Goal: Transaction & Acquisition: Book appointment/travel/reservation

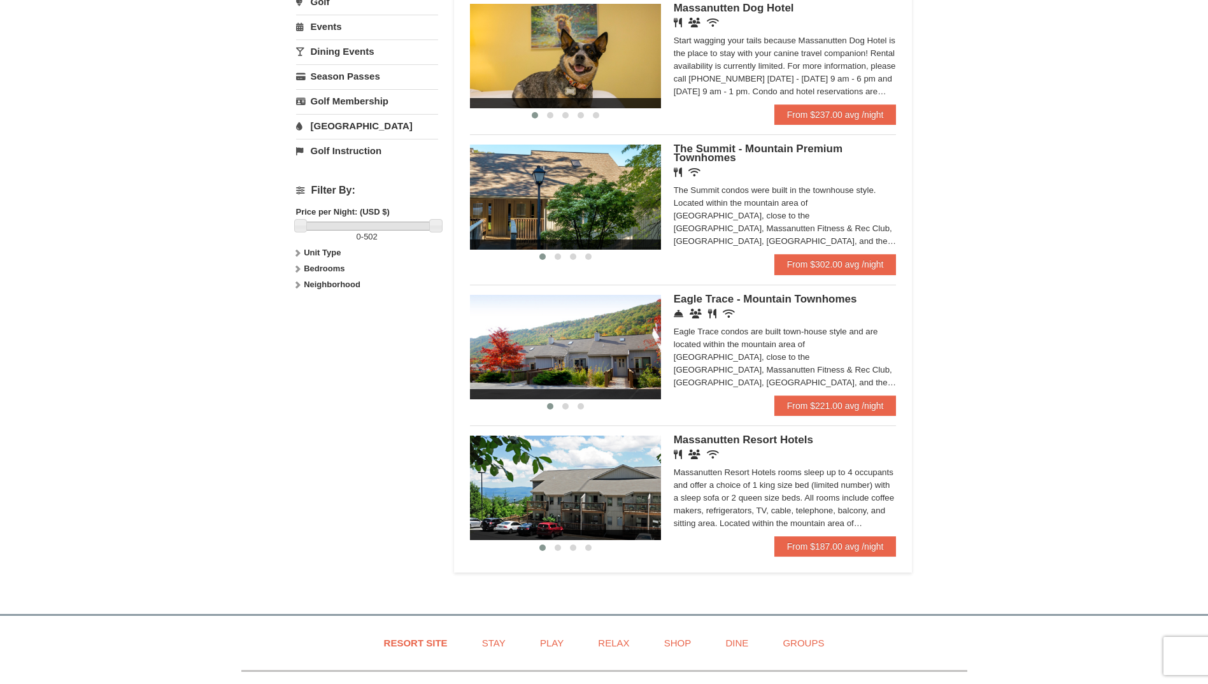
scroll to position [637, 0]
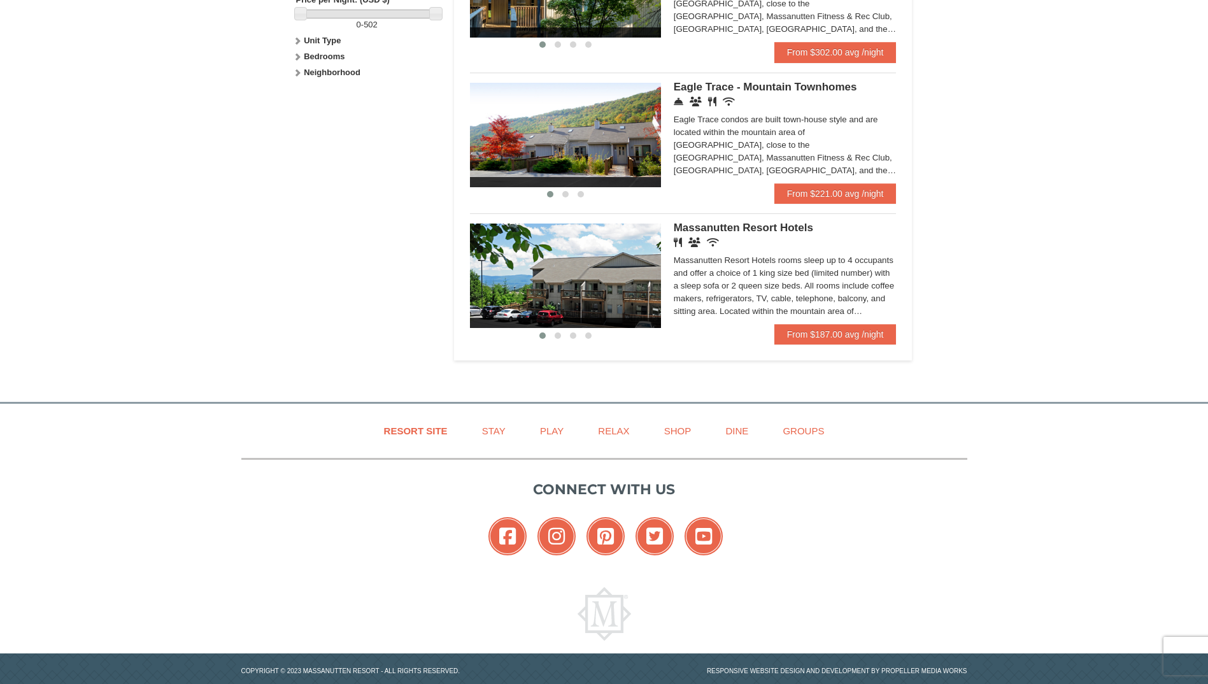
click at [646, 261] on img at bounding box center [565, 275] width 191 height 104
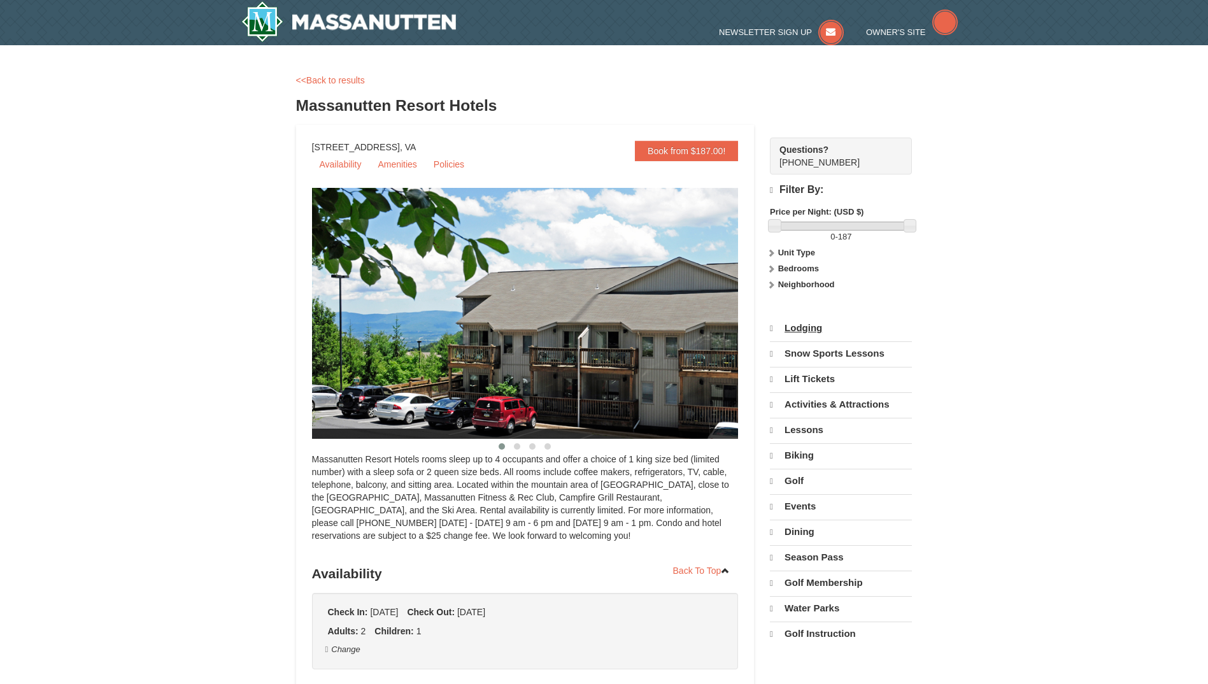
select select "10"
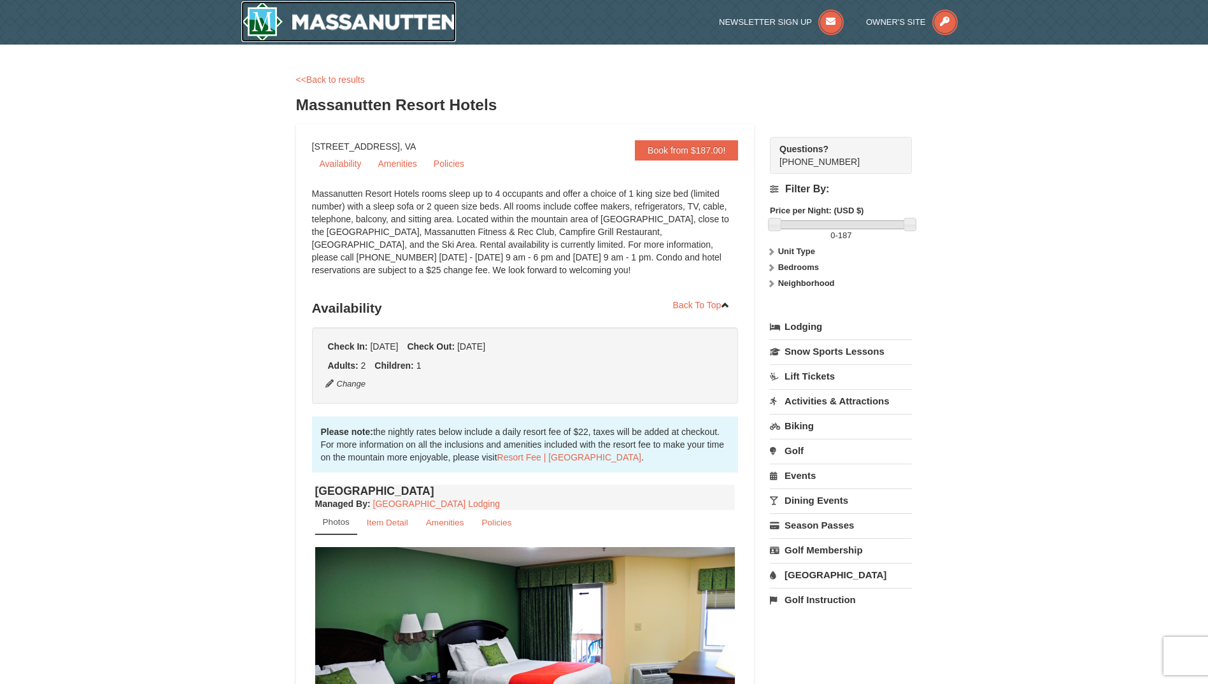
click at [329, 25] on img at bounding box center [348, 21] width 215 height 41
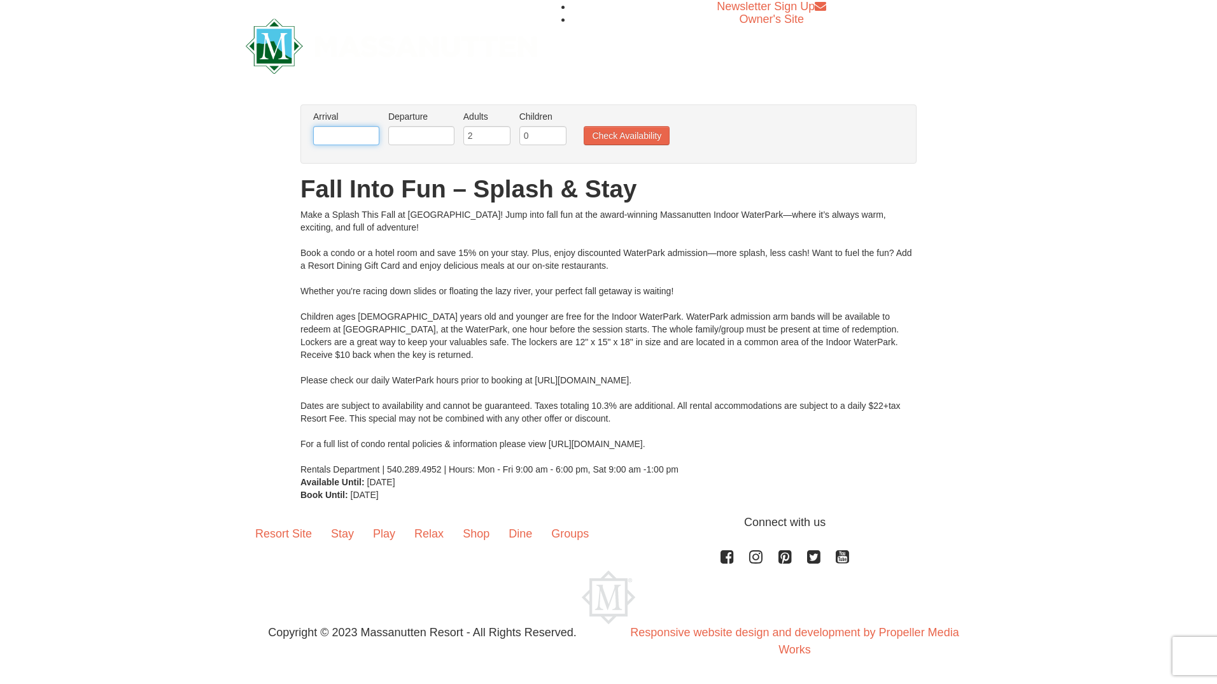
drag, startPoint x: 327, startPoint y: 131, endPoint x: 339, endPoint y: 142, distance: 15.8
click at [327, 131] on input "text" at bounding box center [346, 135] width 66 height 19
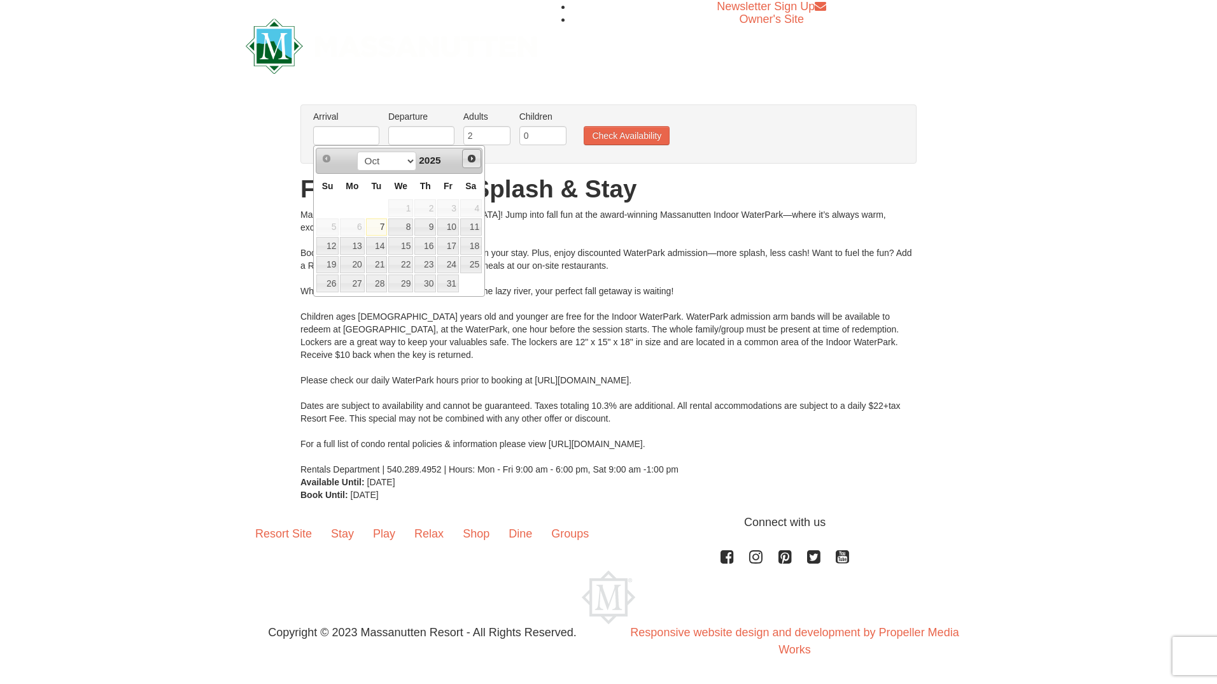
click at [472, 155] on span "Next" at bounding box center [472, 158] width 10 height 10
click at [322, 155] on span "Prev" at bounding box center [327, 158] width 10 height 10
click at [448, 284] on link "28" at bounding box center [448, 283] width 22 height 18
type input "[DATE]"
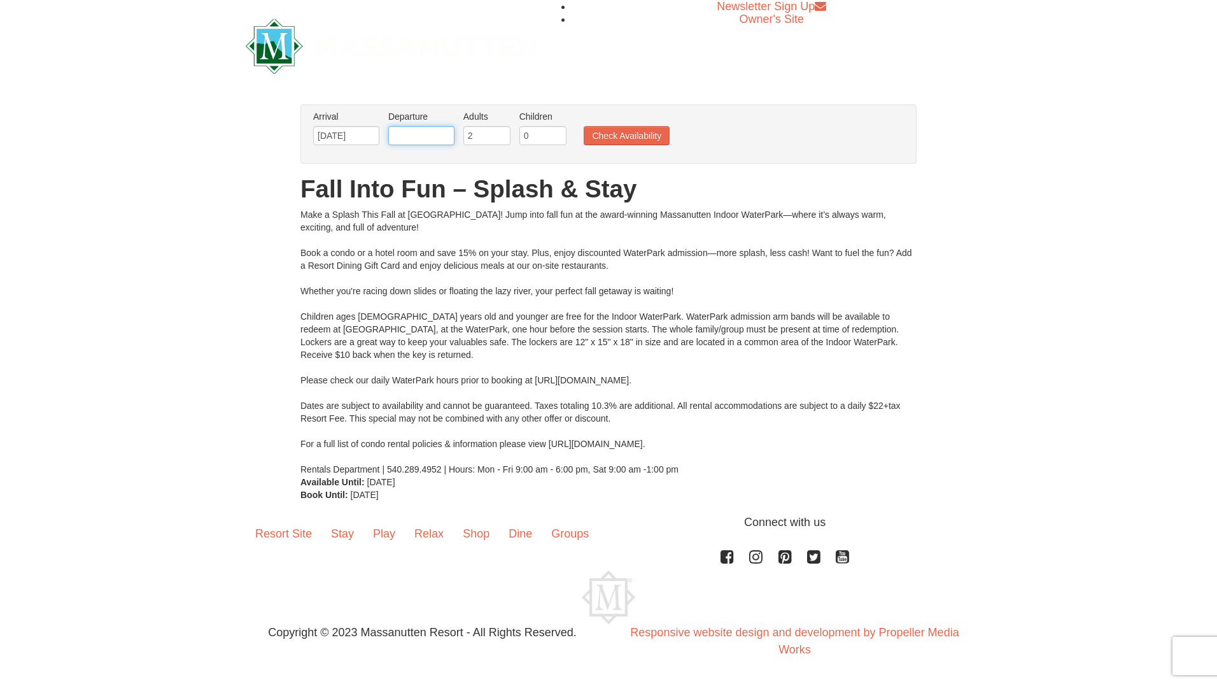
click at [417, 138] on input "text" at bounding box center [421, 135] width 66 height 19
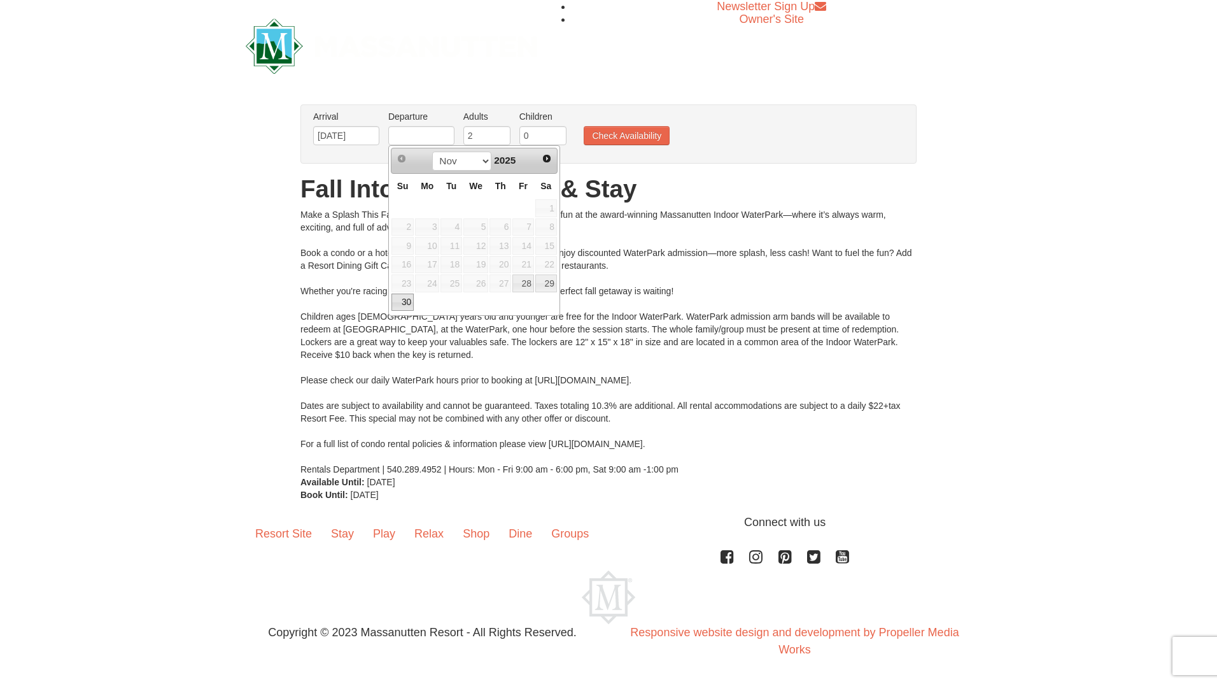
click at [398, 302] on link "30" at bounding box center [403, 302] width 22 height 18
type input "[DATE]"
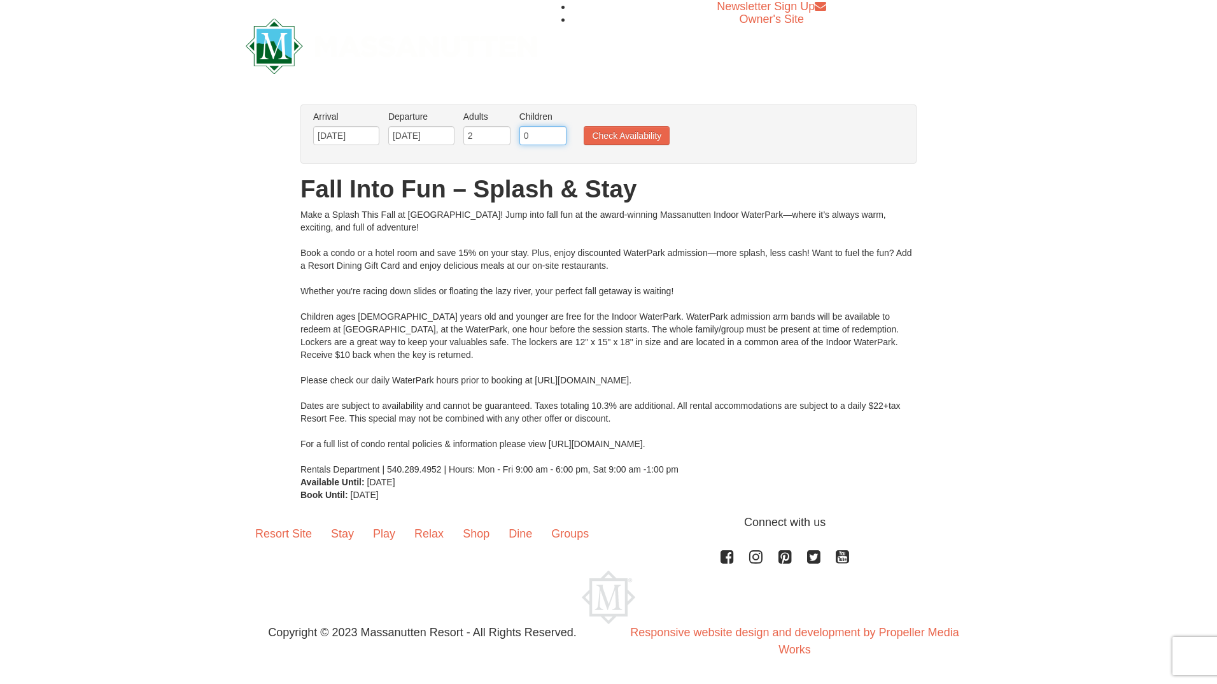
click at [546, 141] on input "0" at bounding box center [542, 135] width 47 height 19
type input "1"
click at [556, 131] on input "1" at bounding box center [542, 135] width 47 height 19
click at [623, 141] on button "Check Availability" at bounding box center [627, 135] width 86 height 19
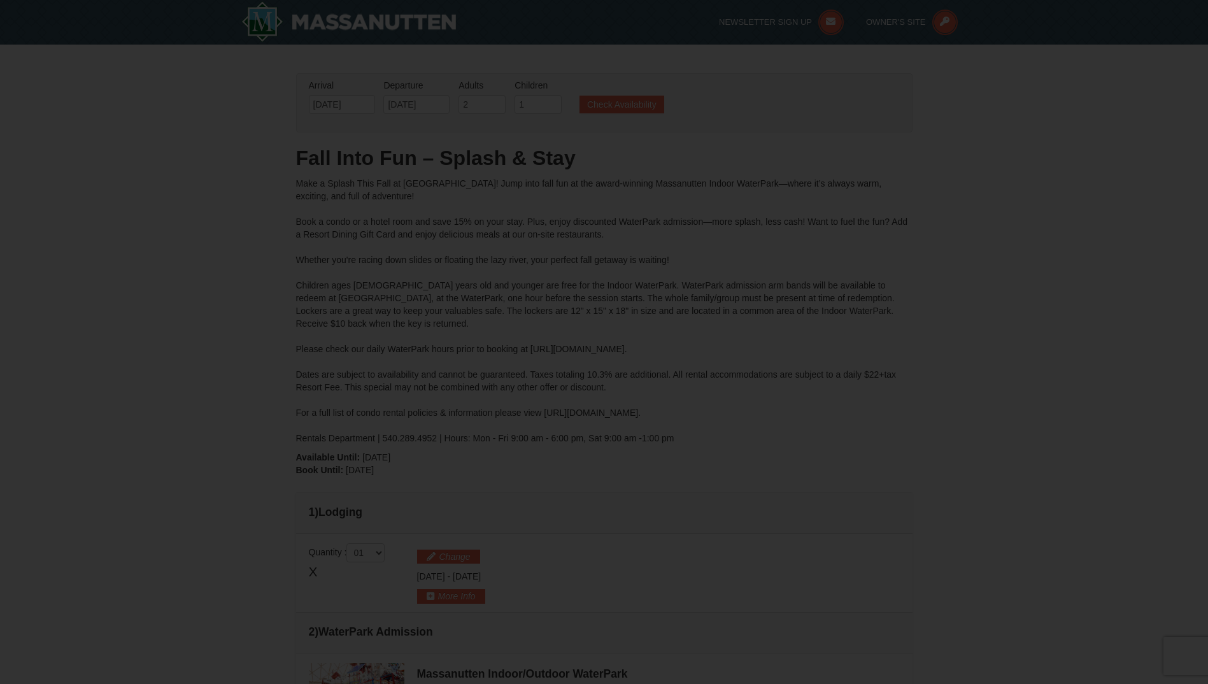
type input "[DATE]"
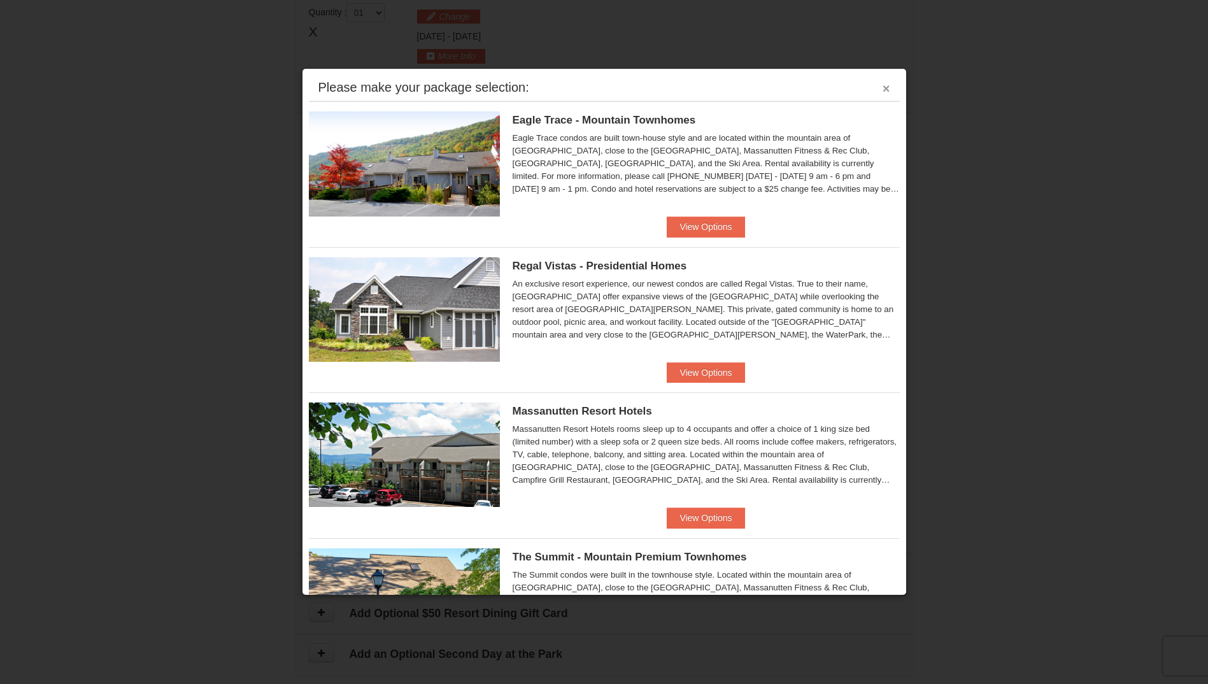
click at [882, 82] on button "×" at bounding box center [886, 88] width 8 height 13
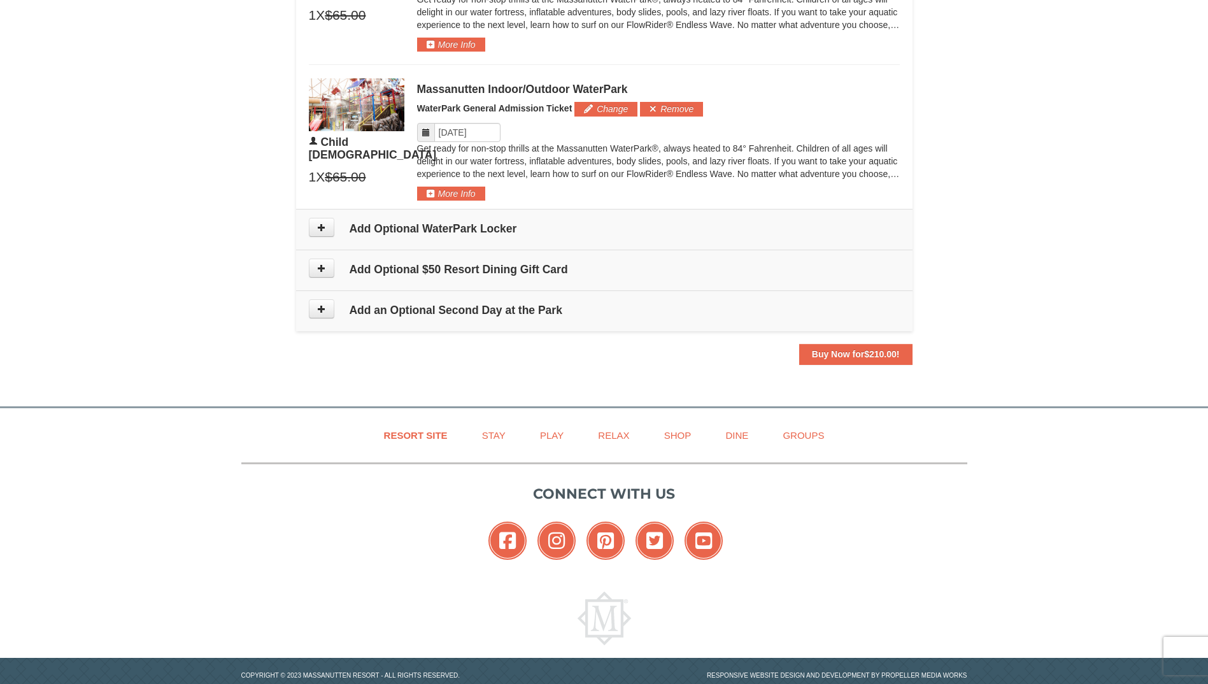
scroll to position [914, 0]
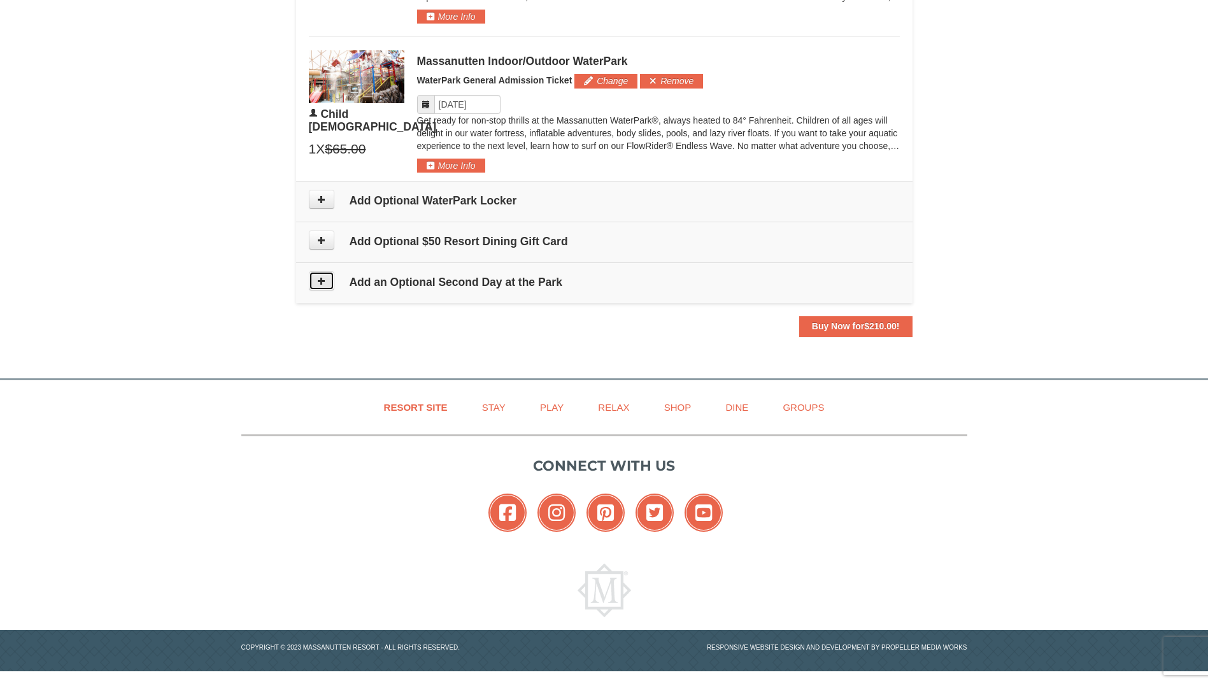
click at [322, 286] on button at bounding box center [321, 280] width 25 height 19
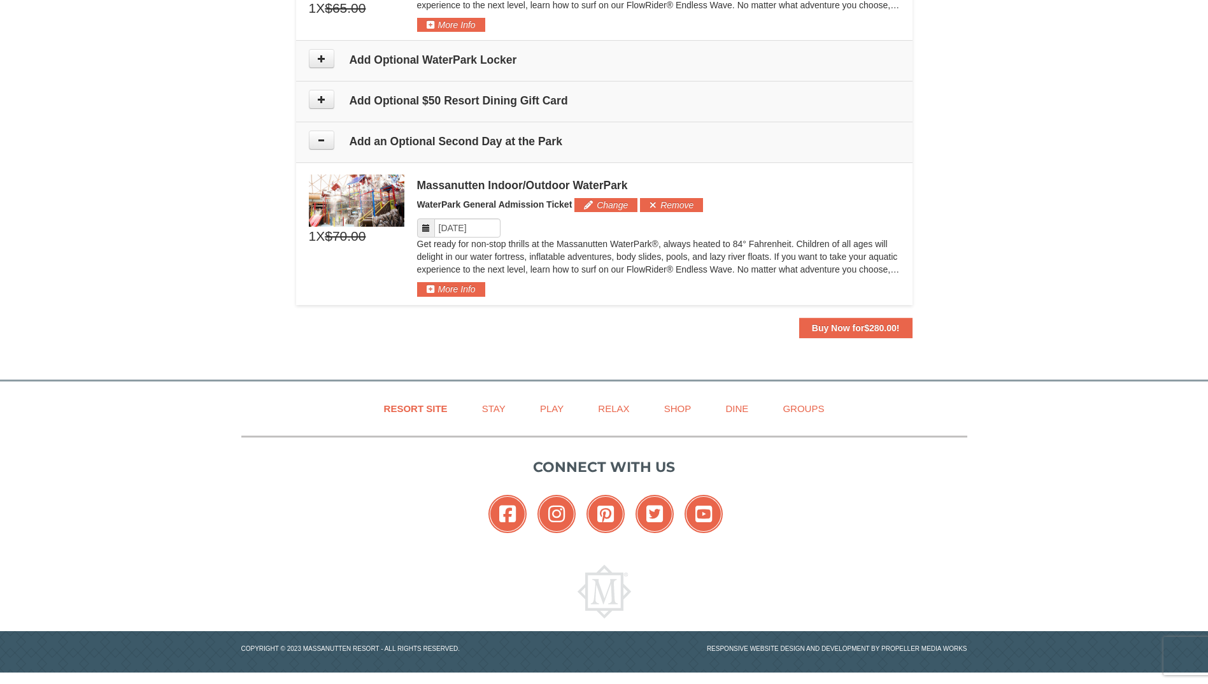
scroll to position [1056, 0]
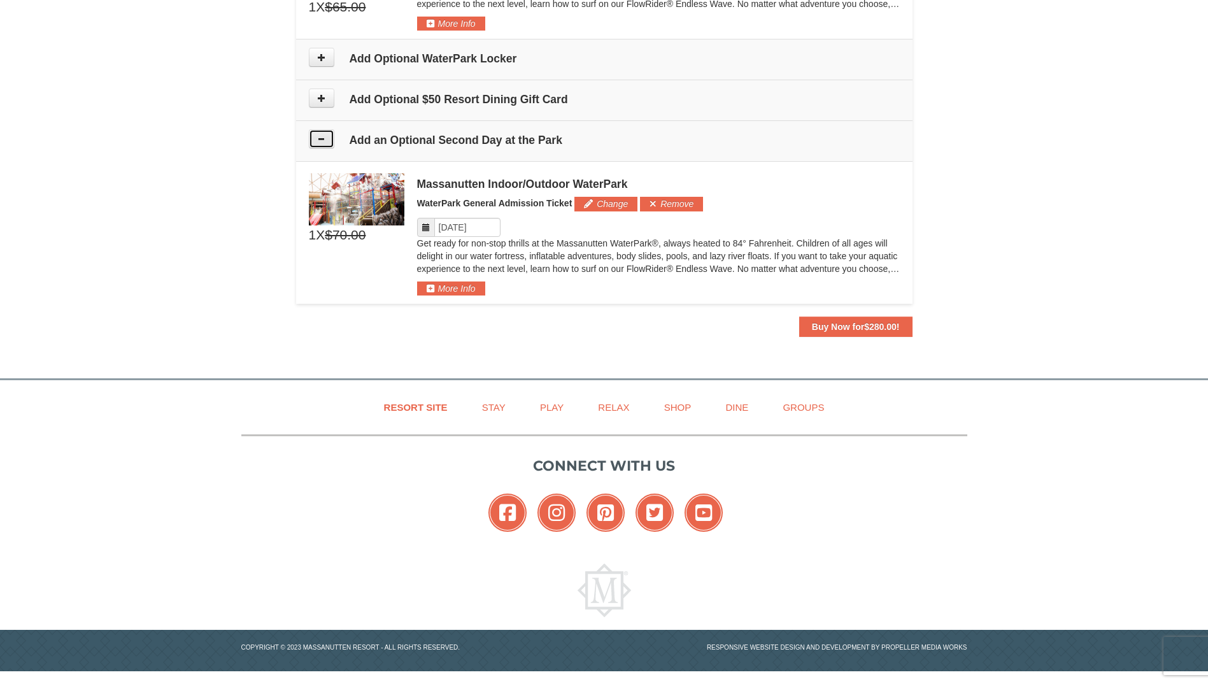
click at [322, 145] on button at bounding box center [321, 138] width 25 height 19
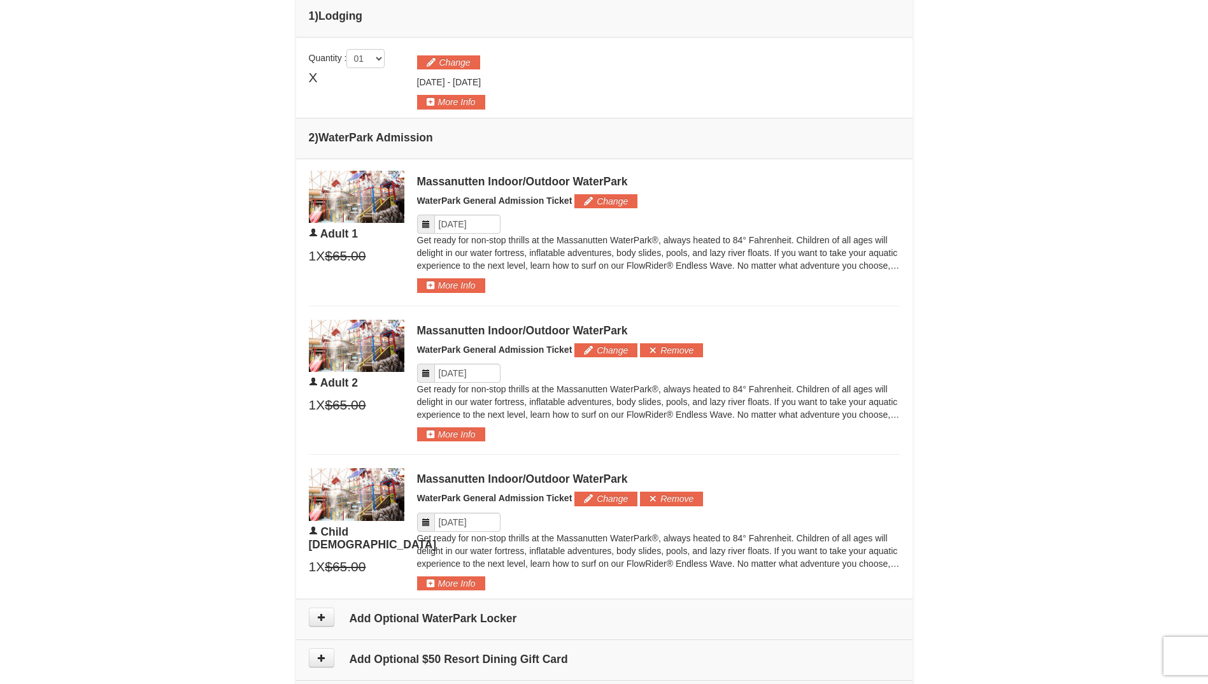
scroll to position [709, 0]
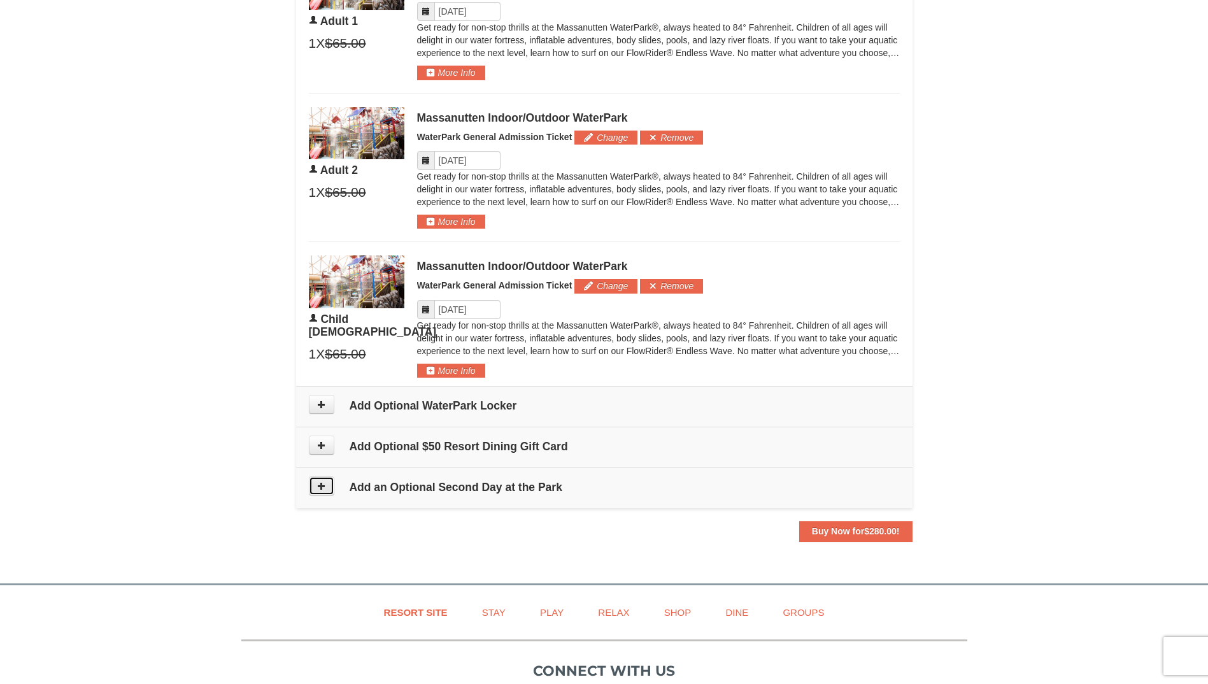
click at [320, 490] on icon at bounding box center [321, 485] width 9 height 9
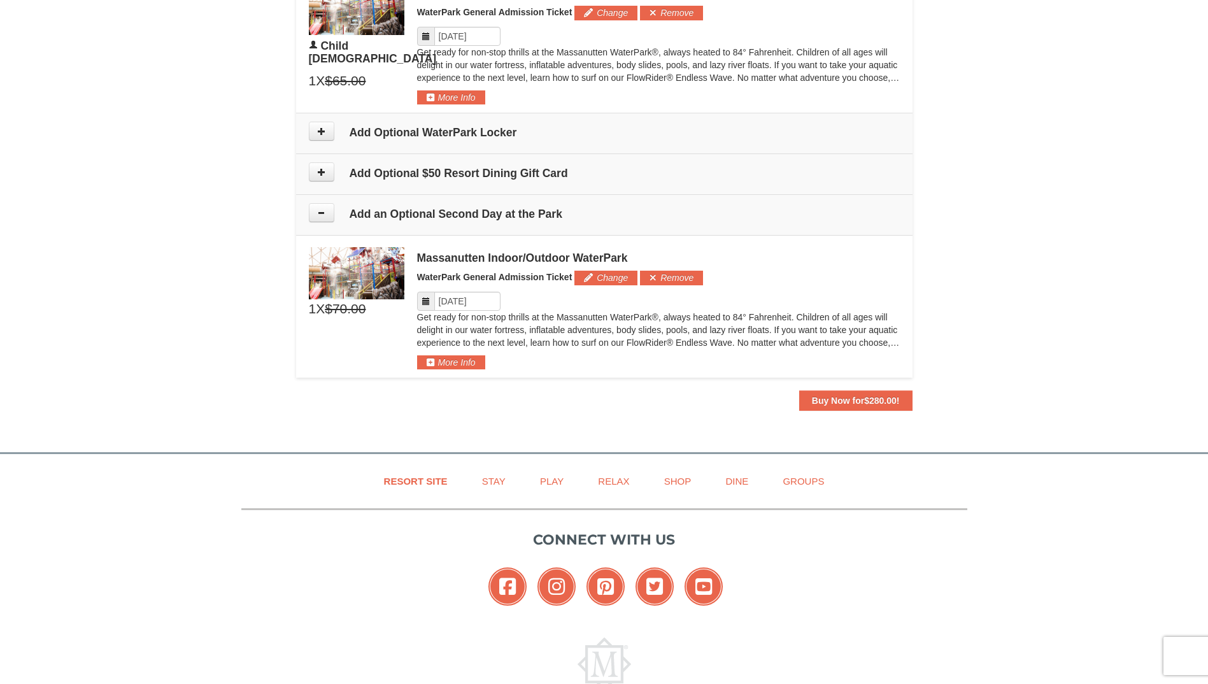
scroll to position [1056, 0]
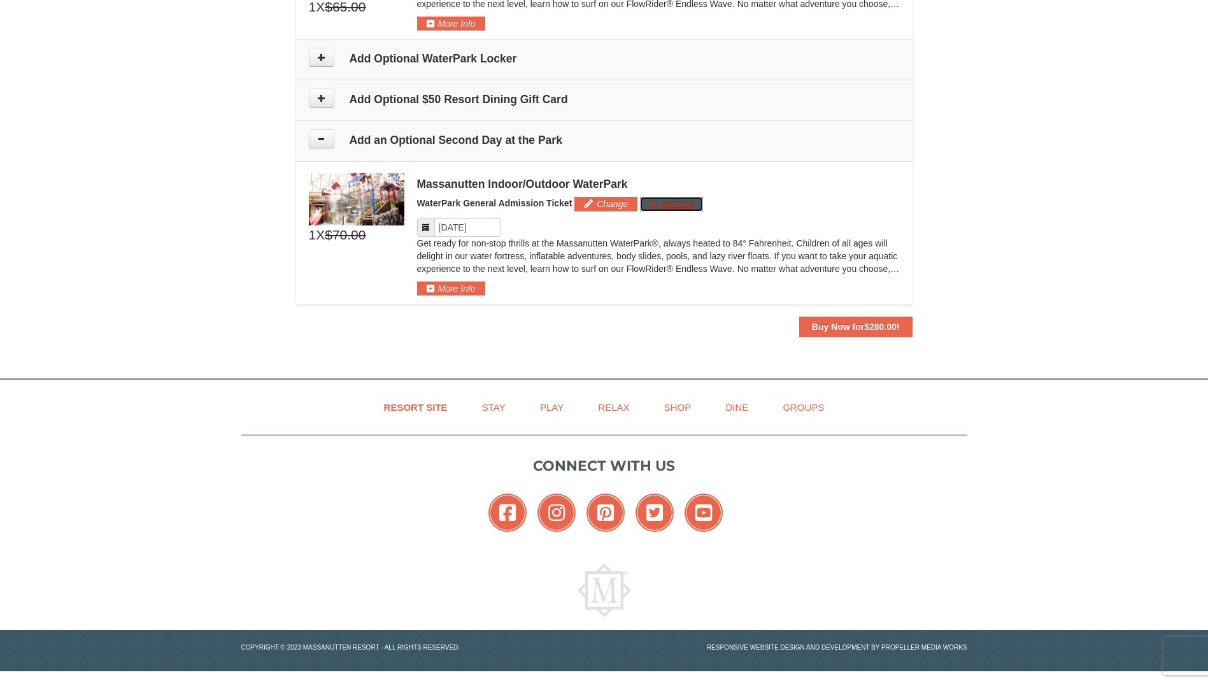
click at [661, 204] on button "Remove" at bounding box center [671, 204] width 63 height 14
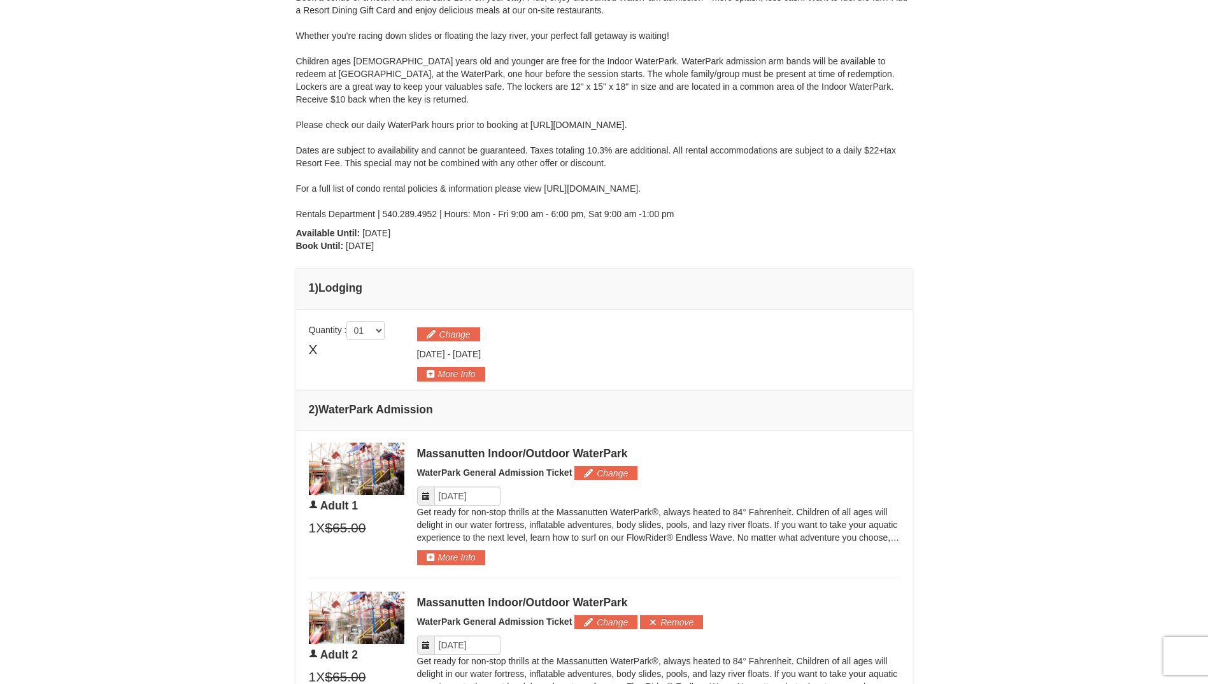
scroll to position [330, 0]
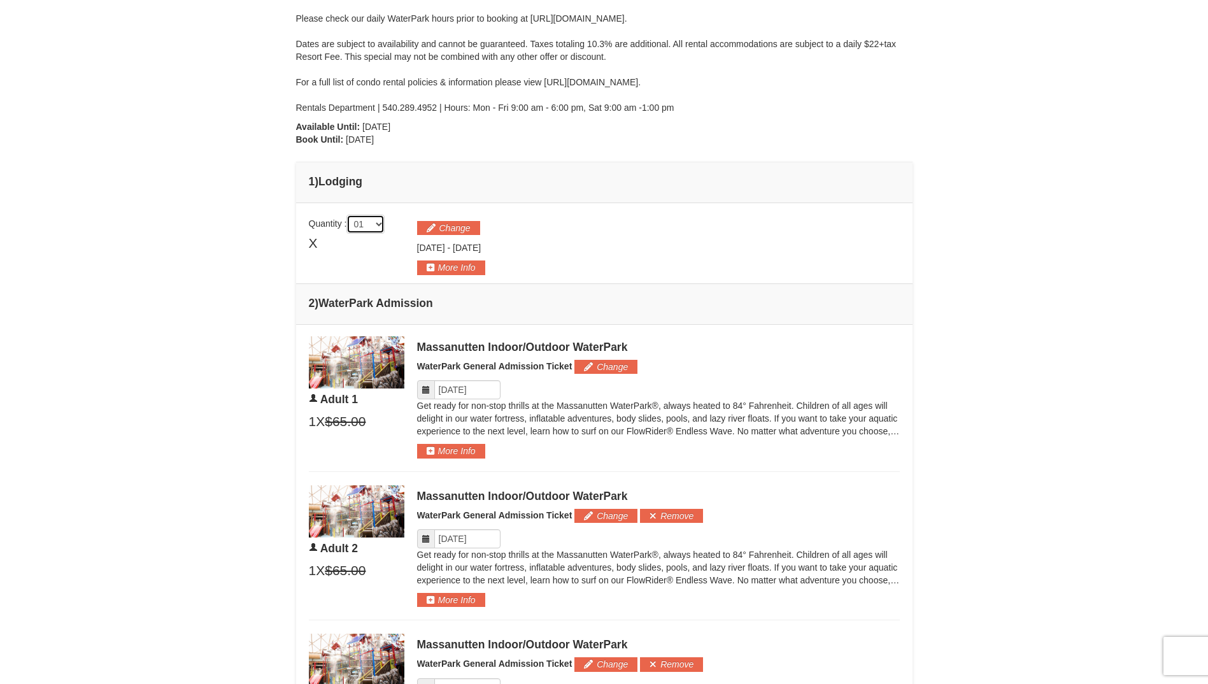
click at [381, 222] on select "01 02 03 04 05" at bounding box center [365, 224] width 38 height 19
click at [446, 265] on button "More Info" at bounding box center [451, 267] width 68 height 14
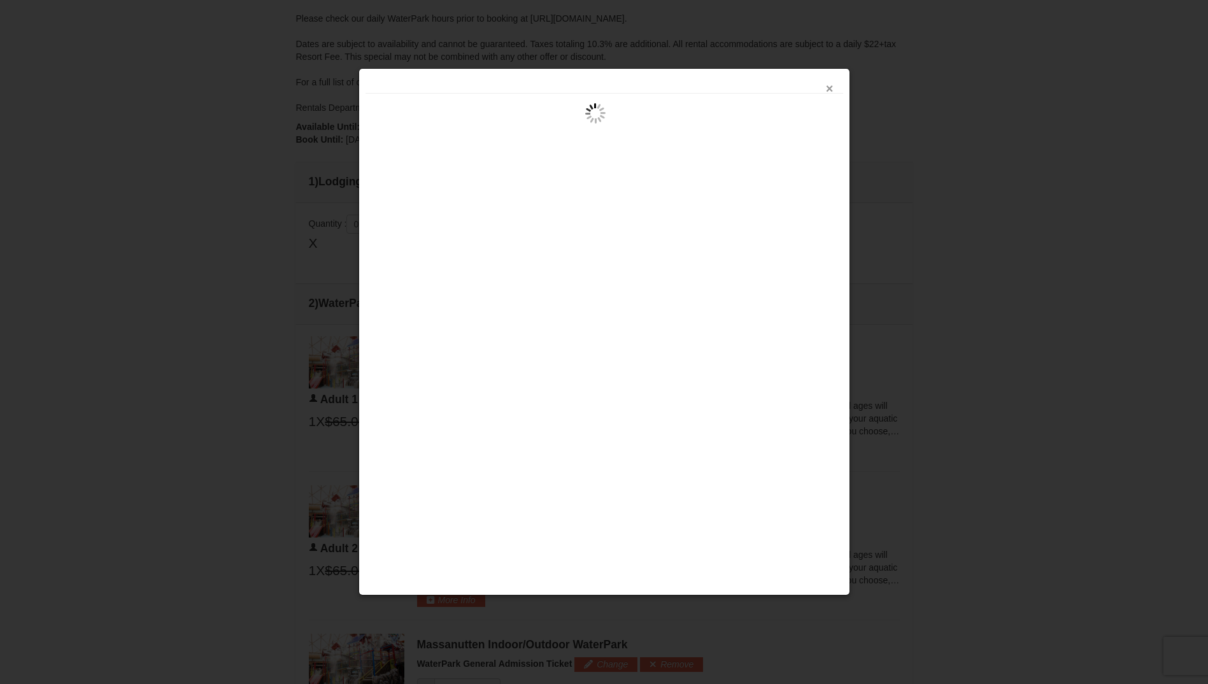
click at [831, 88] on button "×" at bounding box center [830, 88] width 8 height 13
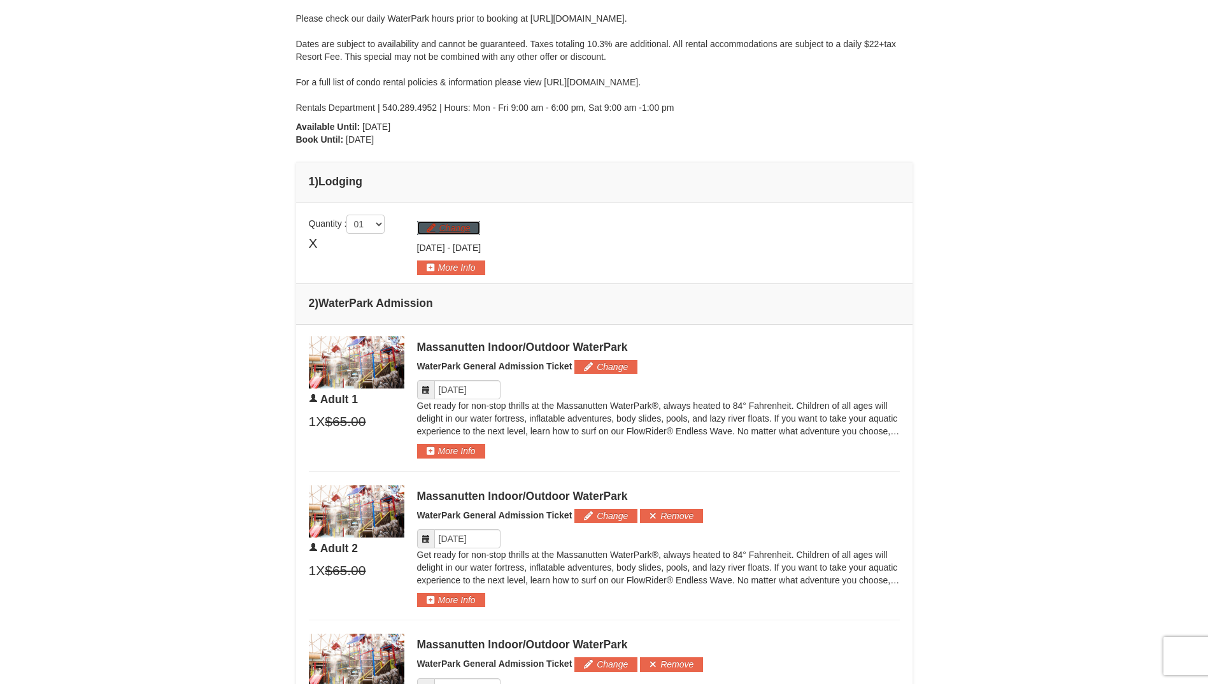
click at [463, 226] on button "Change" at bounding box center [448, 228] width 63 height 14
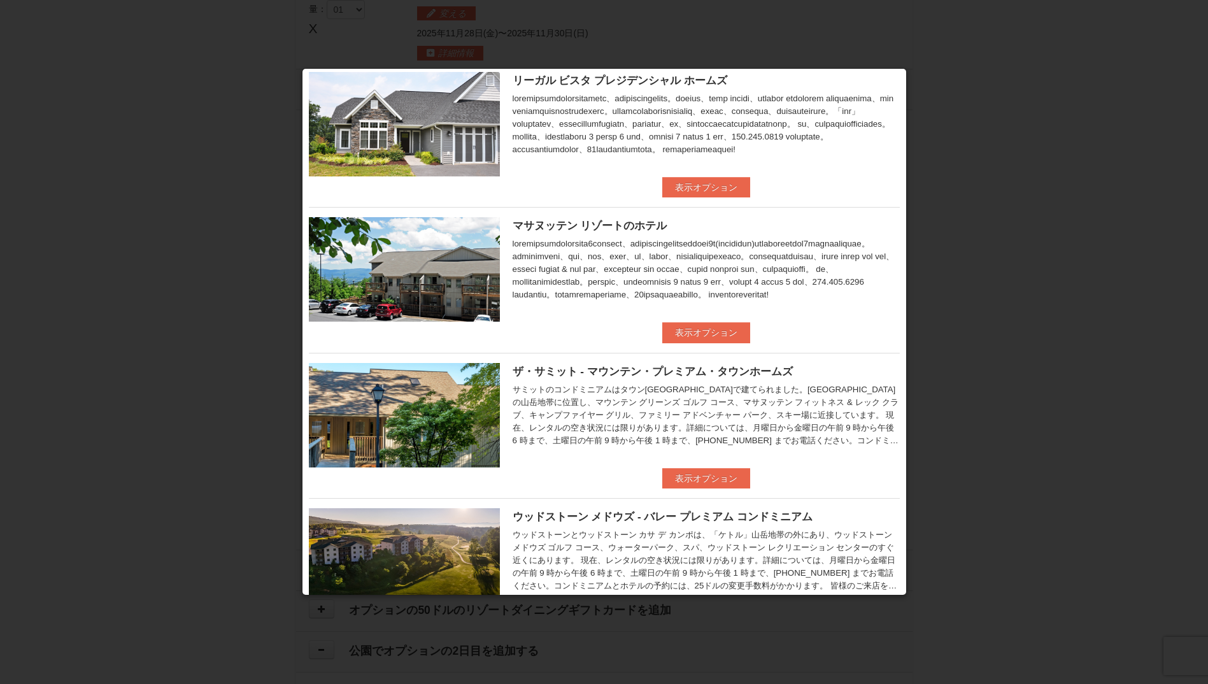
scroll to position [212, 0]
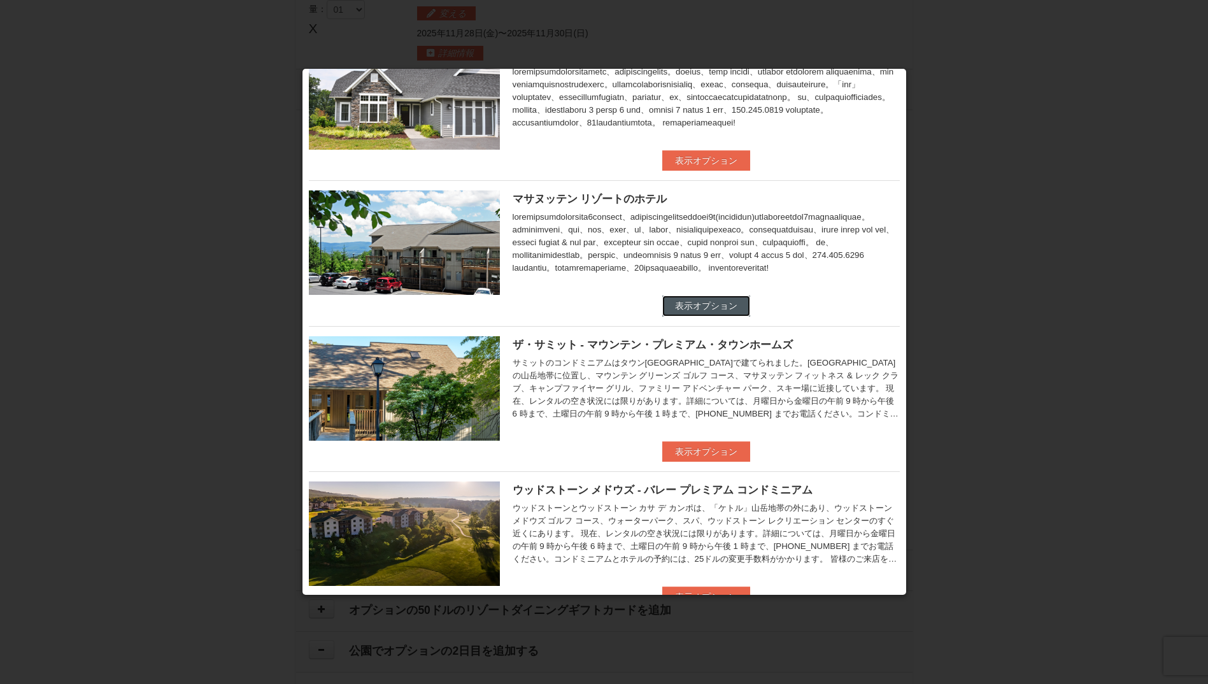
click at [721, 307] on button "表示オプション" at bounding box center [706, 305] width 88 height 20
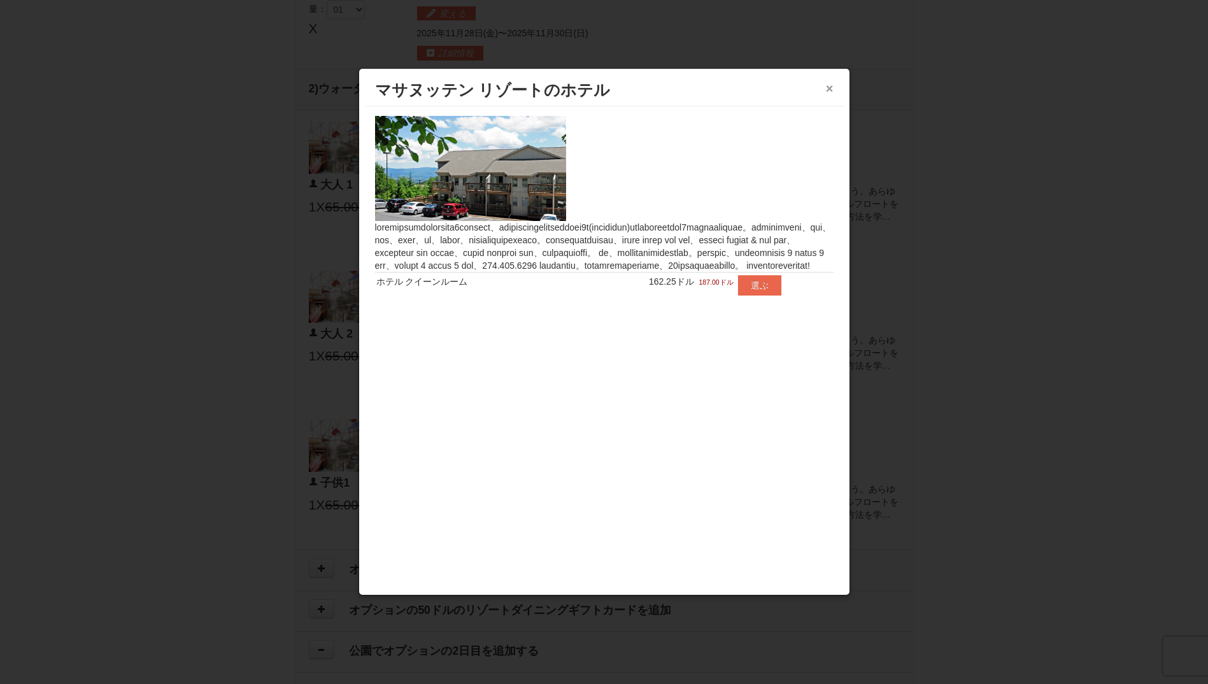
click at [826, 85] on button "×" at bounding box center [830, 88] width 8 height 13
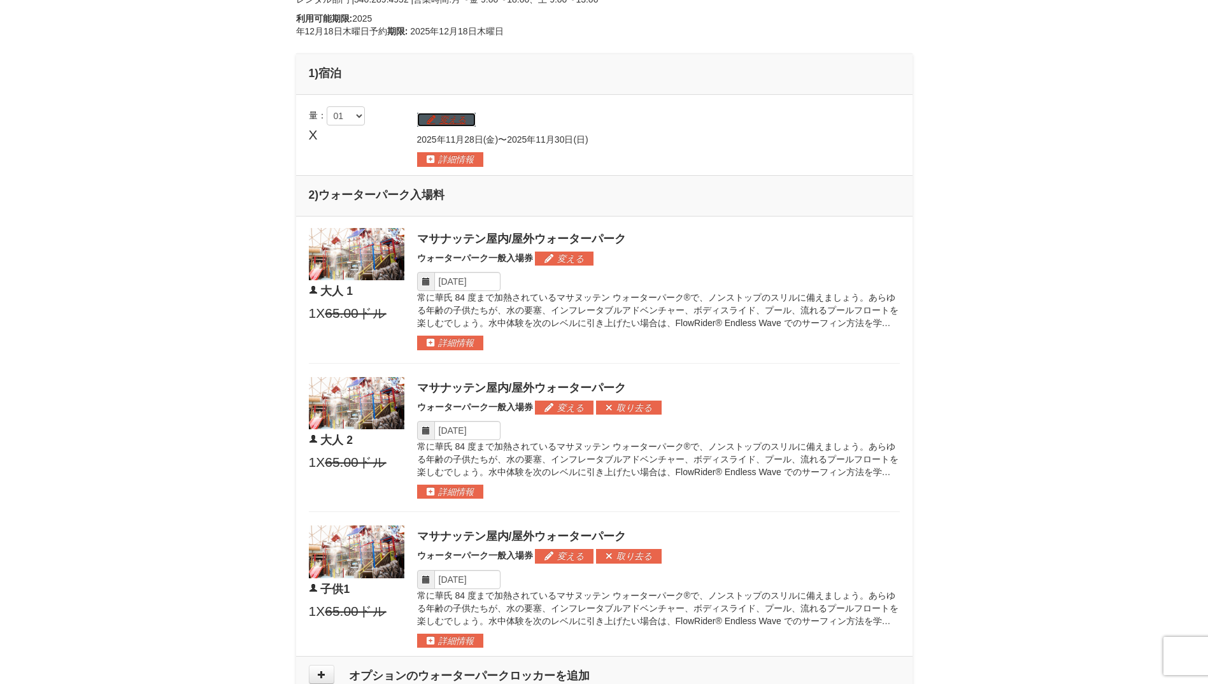
click at [441, 119] on button "変える" at bounding box center [446, 120] width 59 height 14
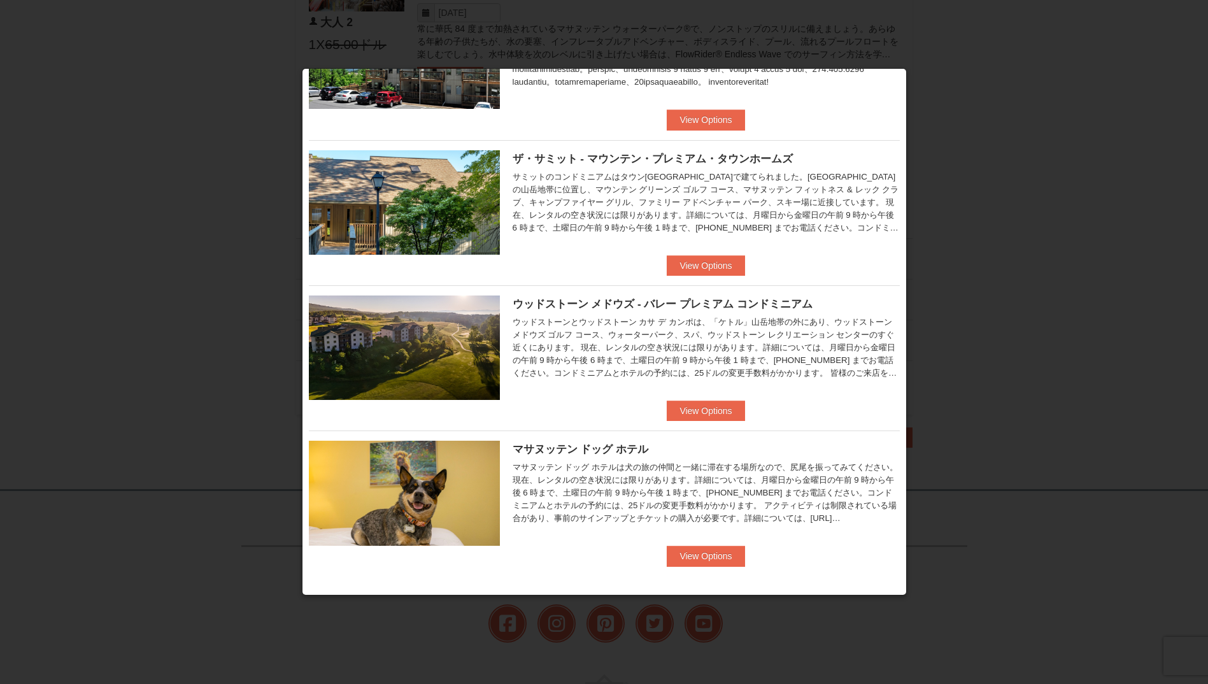
scroll to position [755, 0]
click at [287, 194] on div at bounding box center [604, 342] width 1208 height 684
drag, startPoint x: 1005, startPoint y: 83, endPoint x: 818, endPoint y: 472, distance: 432.0
click at [954, 223] on div at bounding box center [604, 342] width 1208 height 684
click at [689, 574] on ul "イーグル トレース - マウンテン タウンホームズ Eagle Trace One Bedroom Townhouse with Full Kitchen $…" at bounding box center [604, 139] width 591 height 872
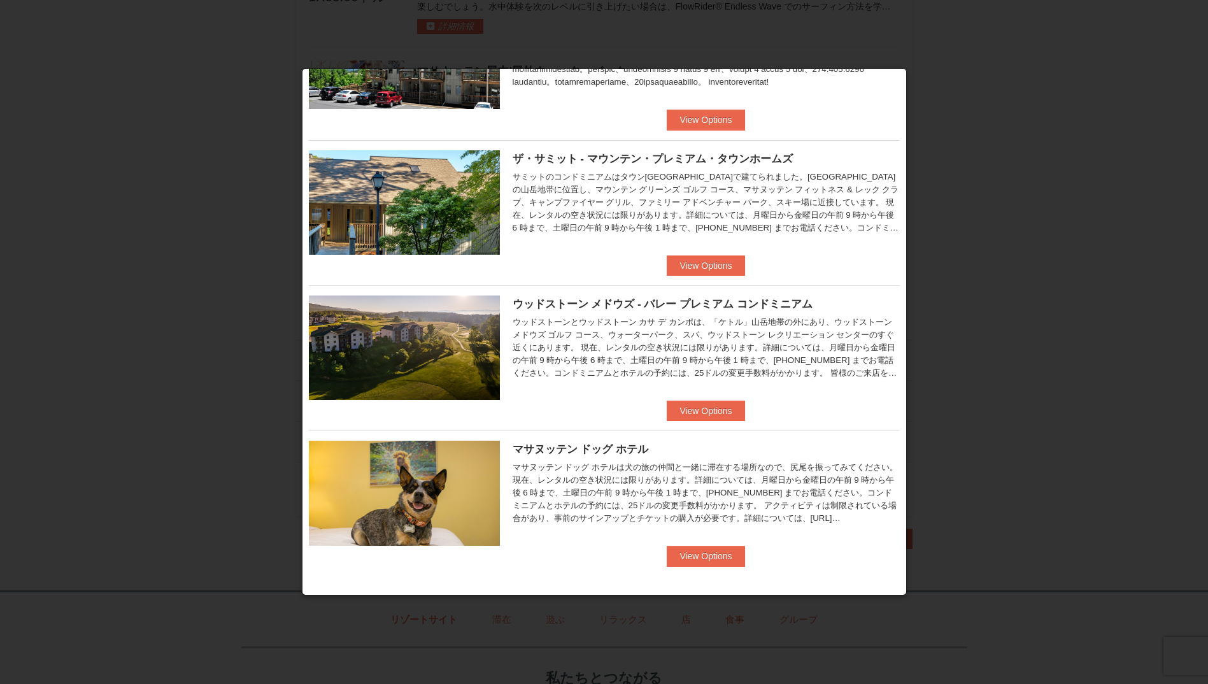
click at [691, 569] on ul "イーグル トレース - マウンテン タウンホームズ Eagle Trace One Bedroom Townhouse with Full Kitchen $…" at bounding box center [604, 139] width 591 height 872
click at [700, 558] on button "View Options" at bounding box center [706, 556] width 78 height 20
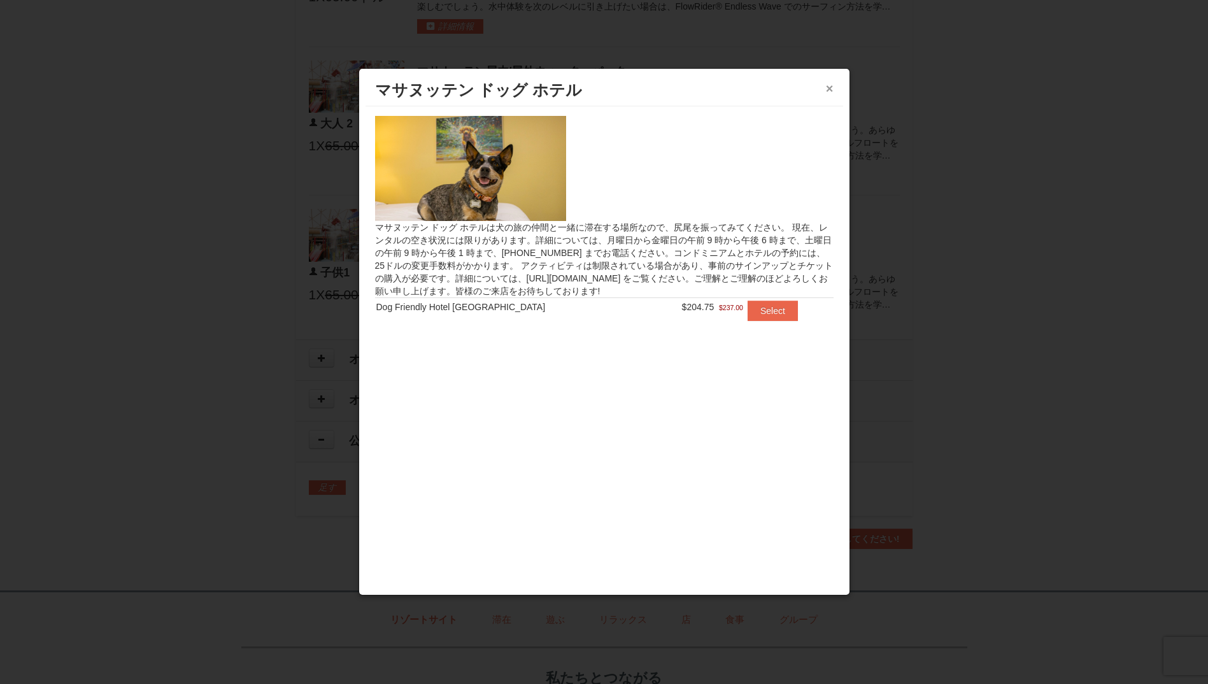
click at [831, 85] on button "×" at bounding box center [830, 88] width 8 height 13
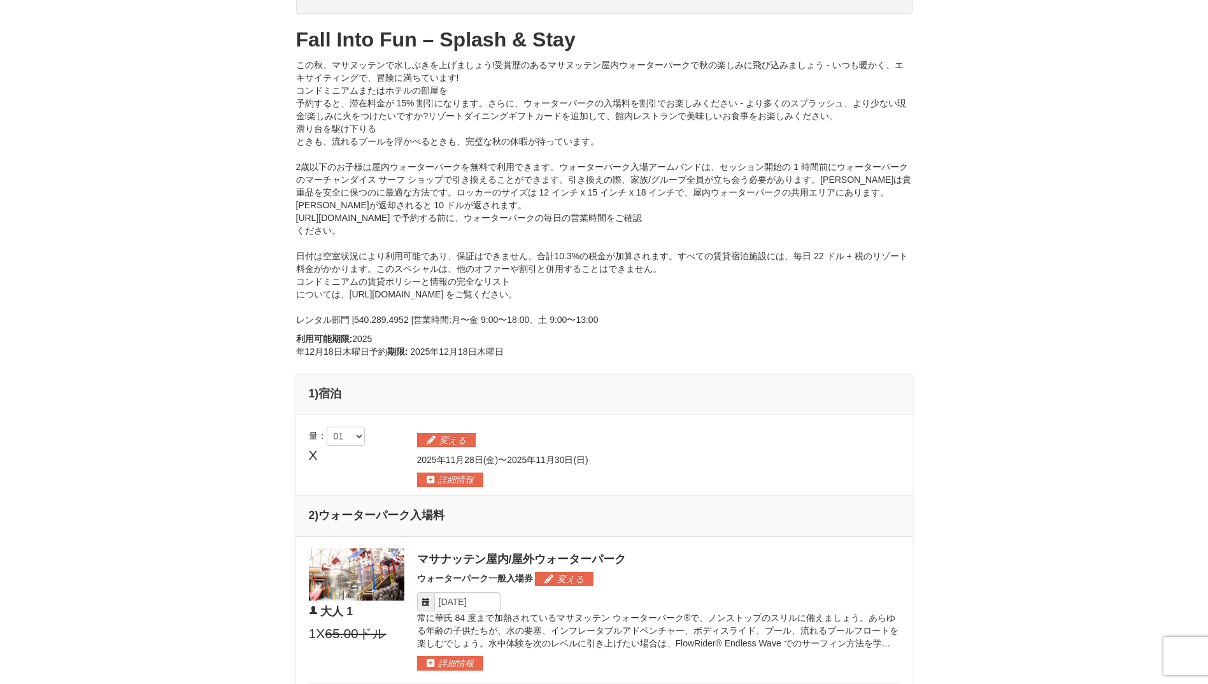
scroll to position [0, 0]
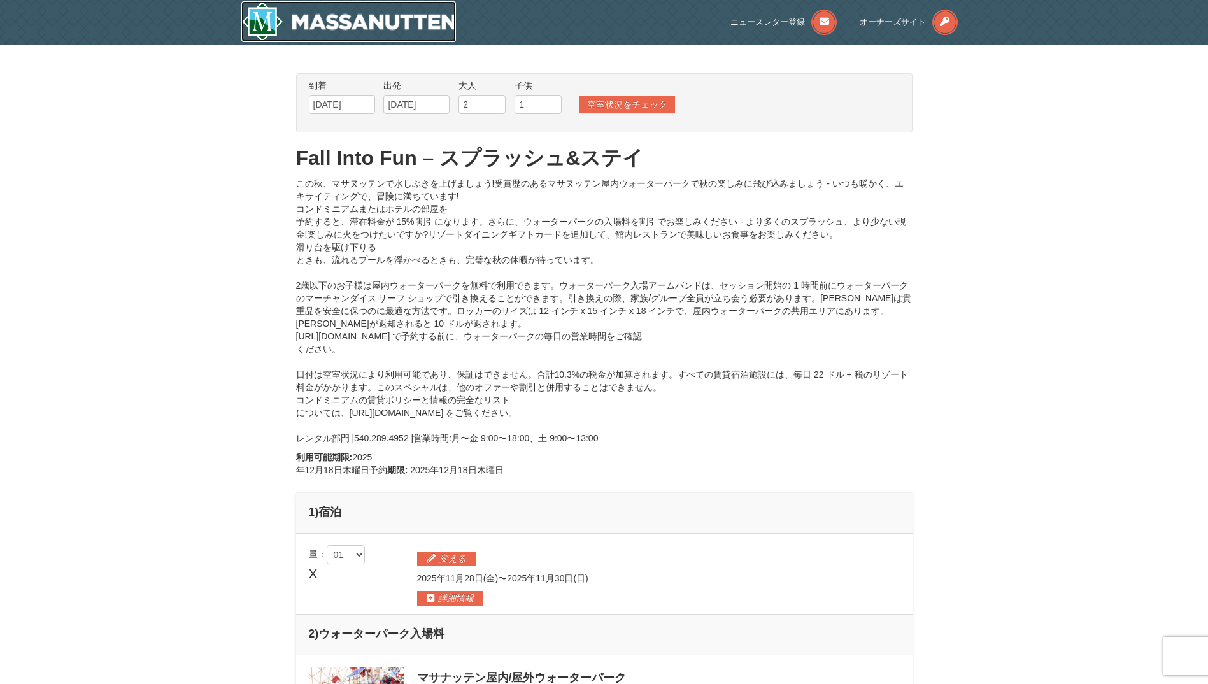
click at [302, 22] on img at bounding box center [348, 21] width 215 height 41
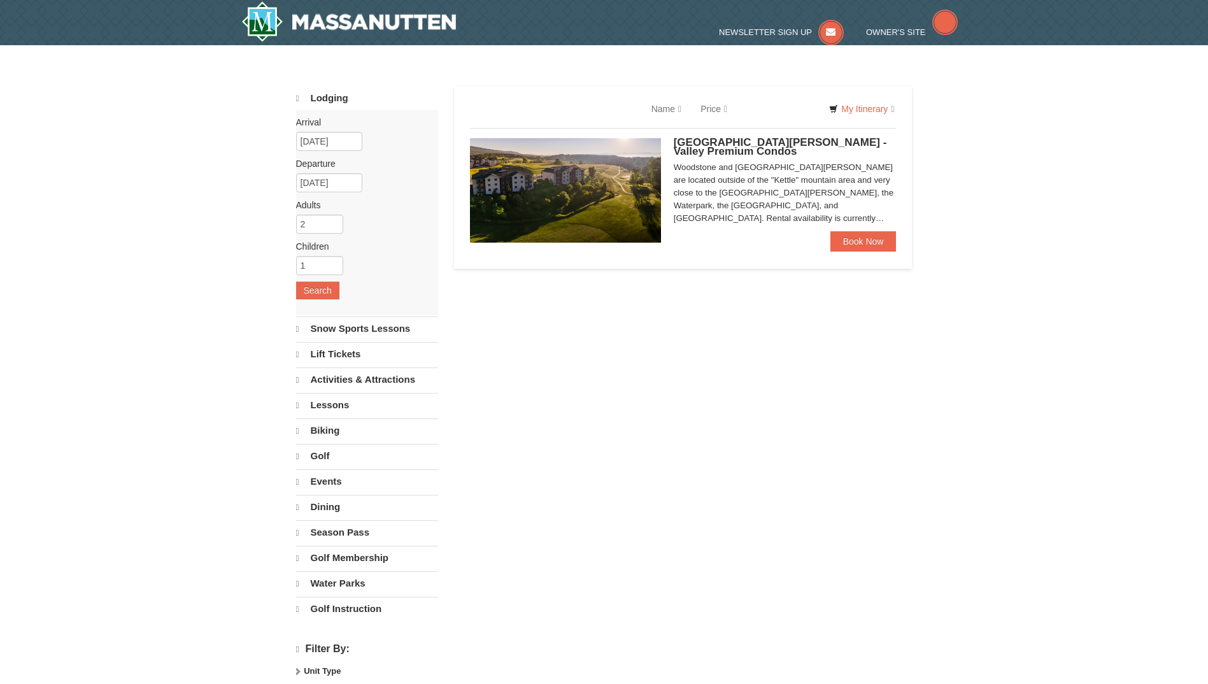
select select "10"
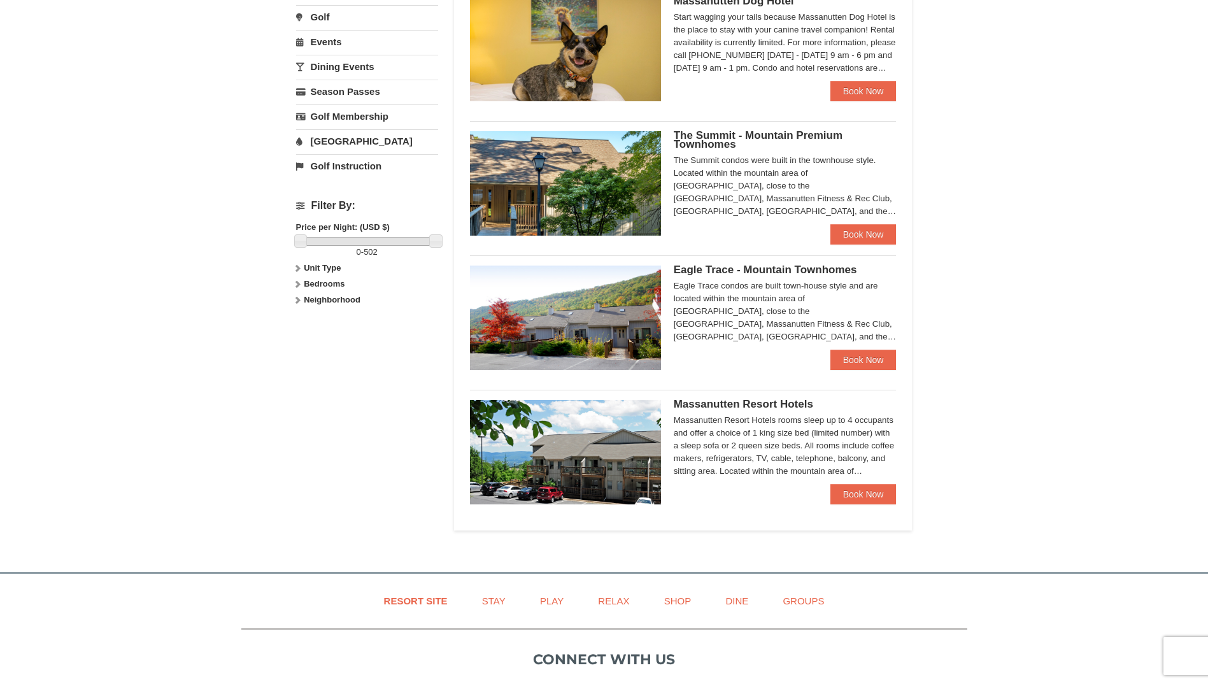
scroll to position [425, 0]
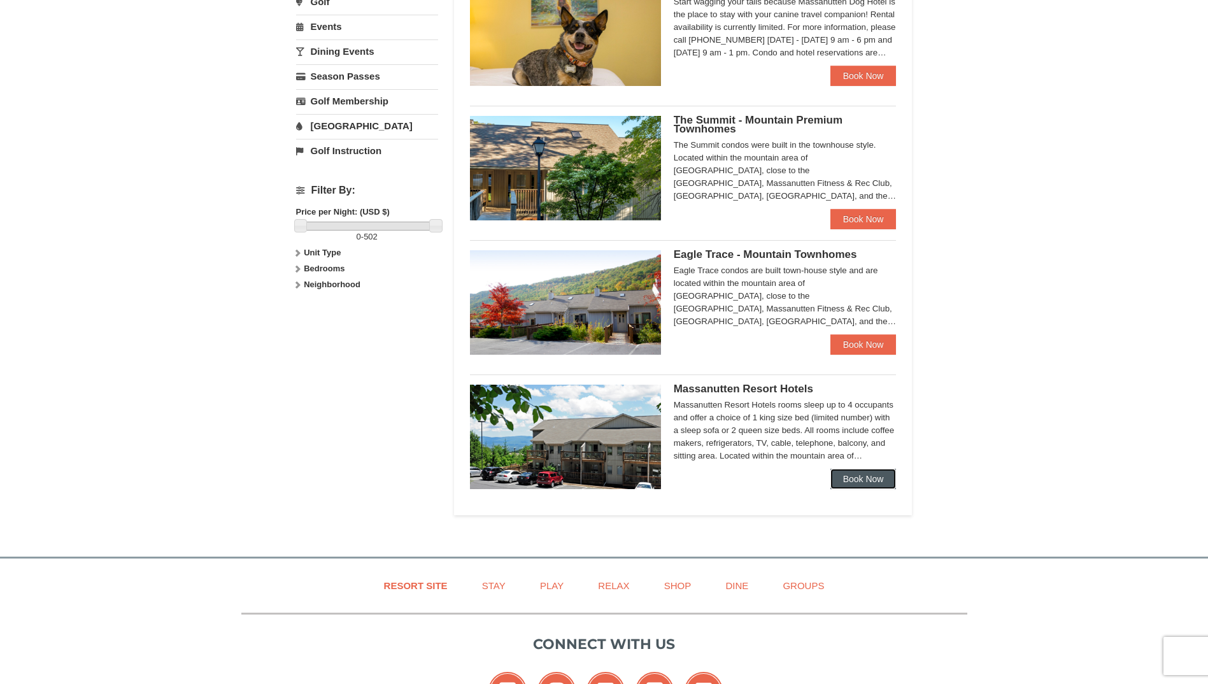
click at [865, 483] on link "Book Now" at bounding box center [863, 479] width 66 height 20
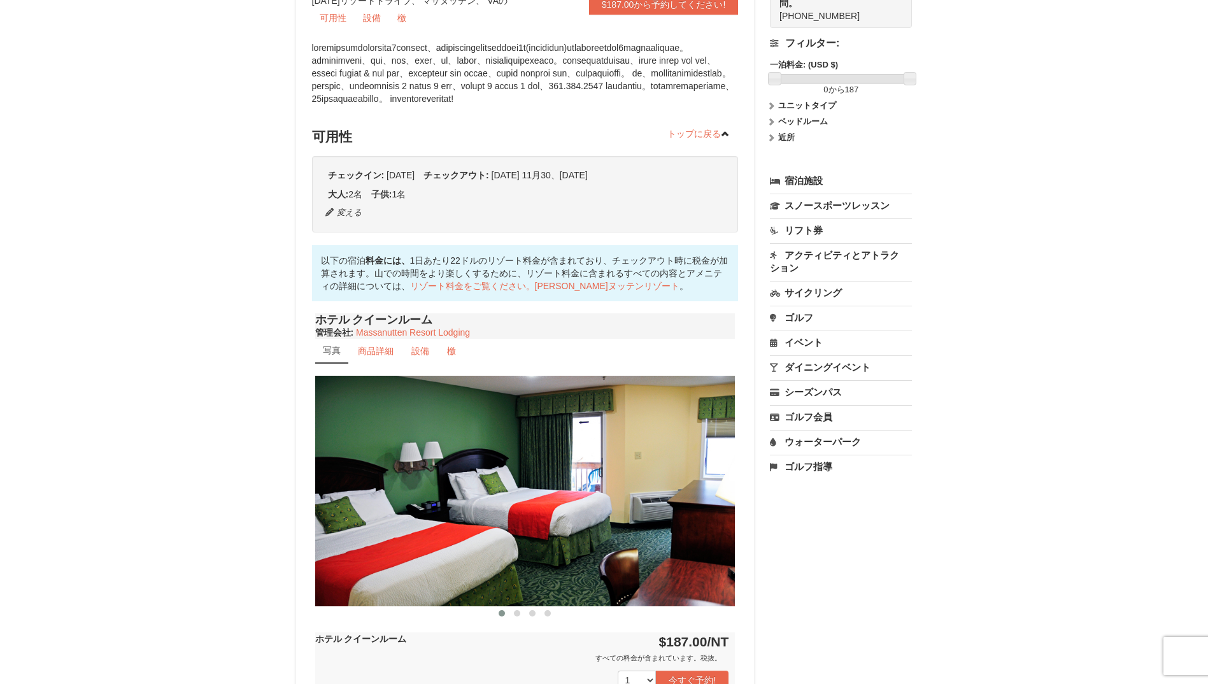
scroll to position [106, 0]
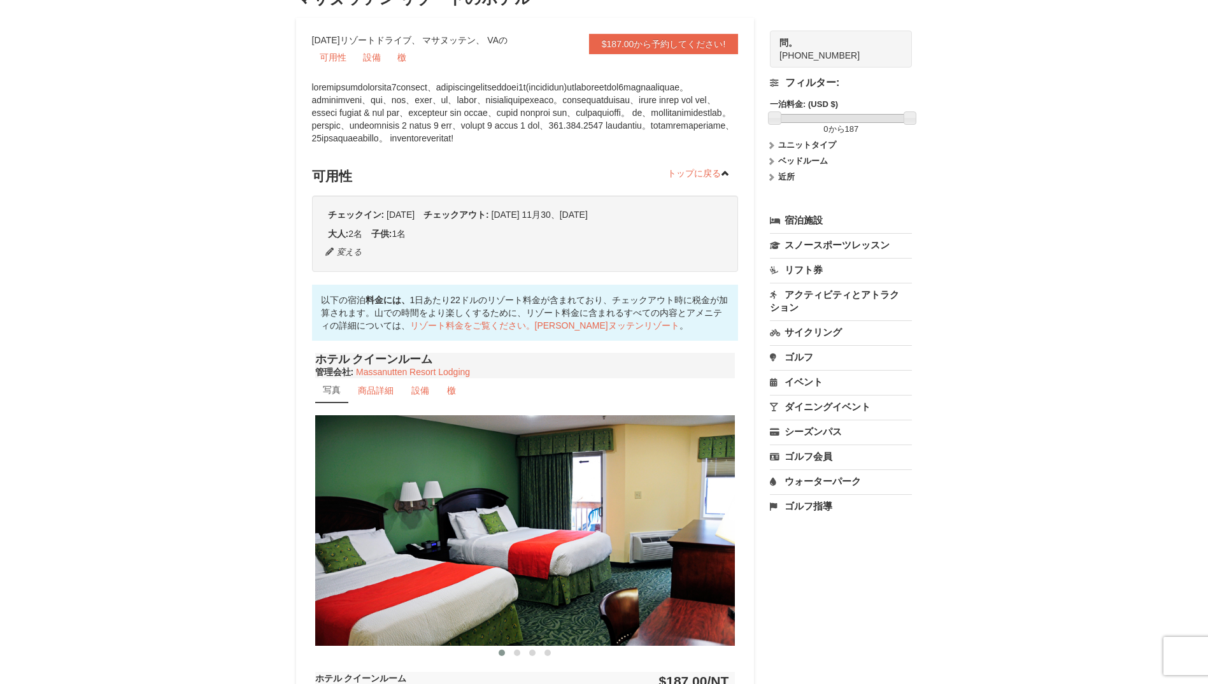
click at [812, 118] on div at bounding box center [842, 118] width 136 height 9
drag, startPoint x: 798, startPoint y: 118, endPoint x: 764, endPoint y: 117, distance: 34.4
click at [764, 117] on div "$187.00から予約してください! 1822リゾートドライブ、 マサヌッテン、 VAの 可用性 設備 檄 ‹ › トップに戻る" at bounding box center [604, 517] width 616 height 998
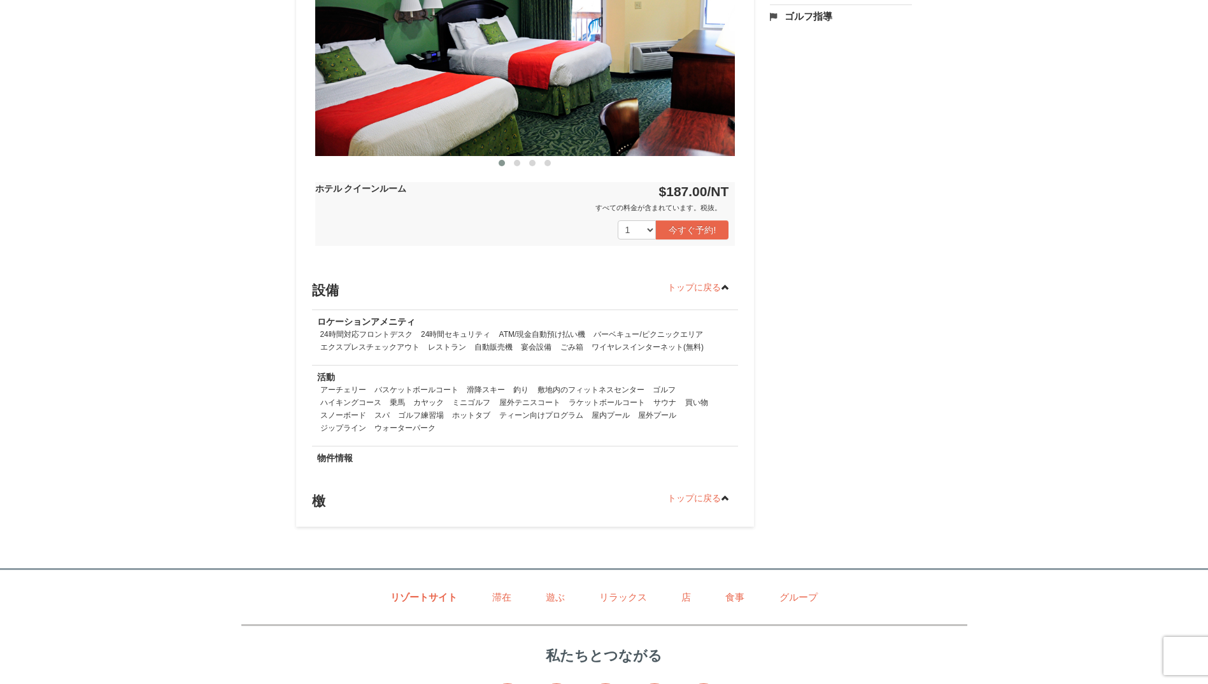
scroll to position [505, 0]
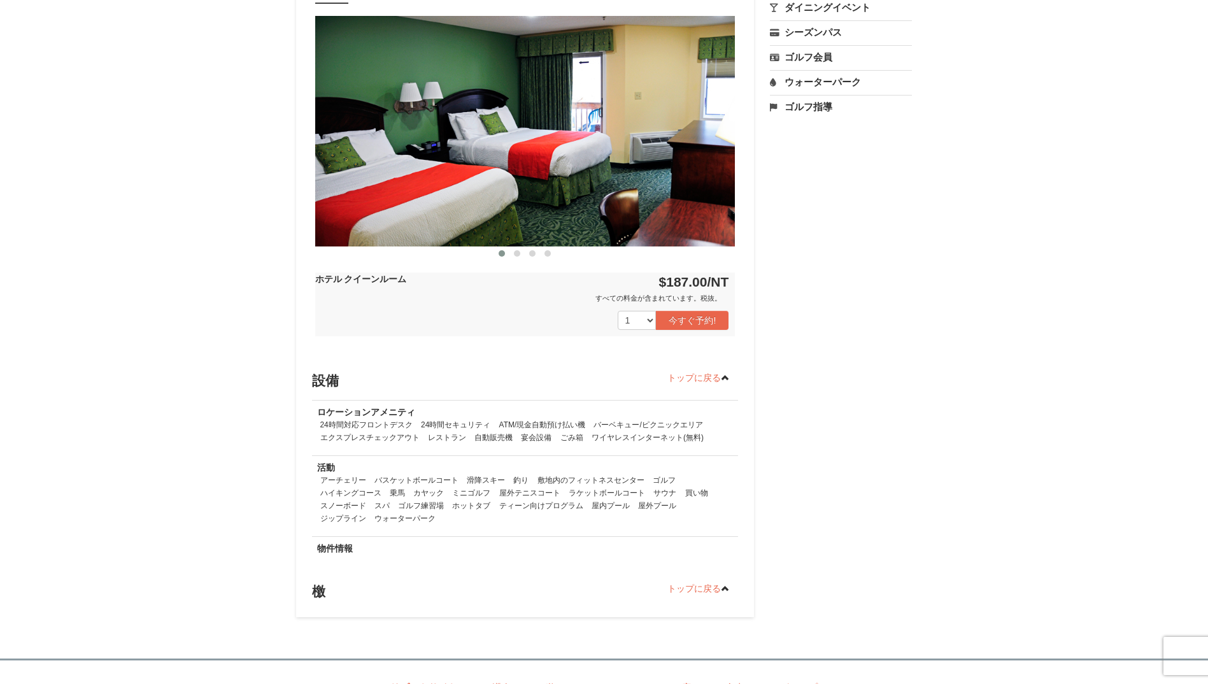
drag, startPoint x: 685, startPoint y: 154, endPoint x: 691, endPoint y: 160, distance: 8.1
click at [686, 156] on img at bounding box center [525, 131] width 420 height 230
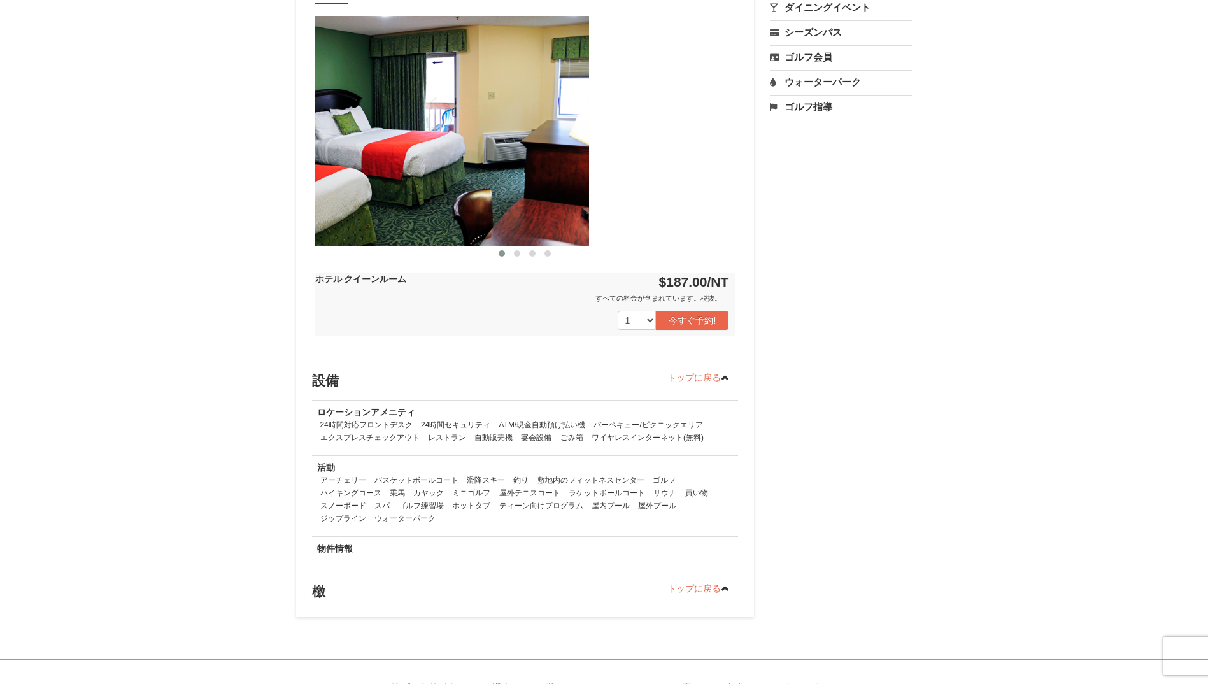
drag, startPoint x: 719, startPoint y: 180, endPoint x: 502, endPoint y: 152, distance: 218.2
click at [519, 156] on img at bounding box center [379, 131] width 420 height 230
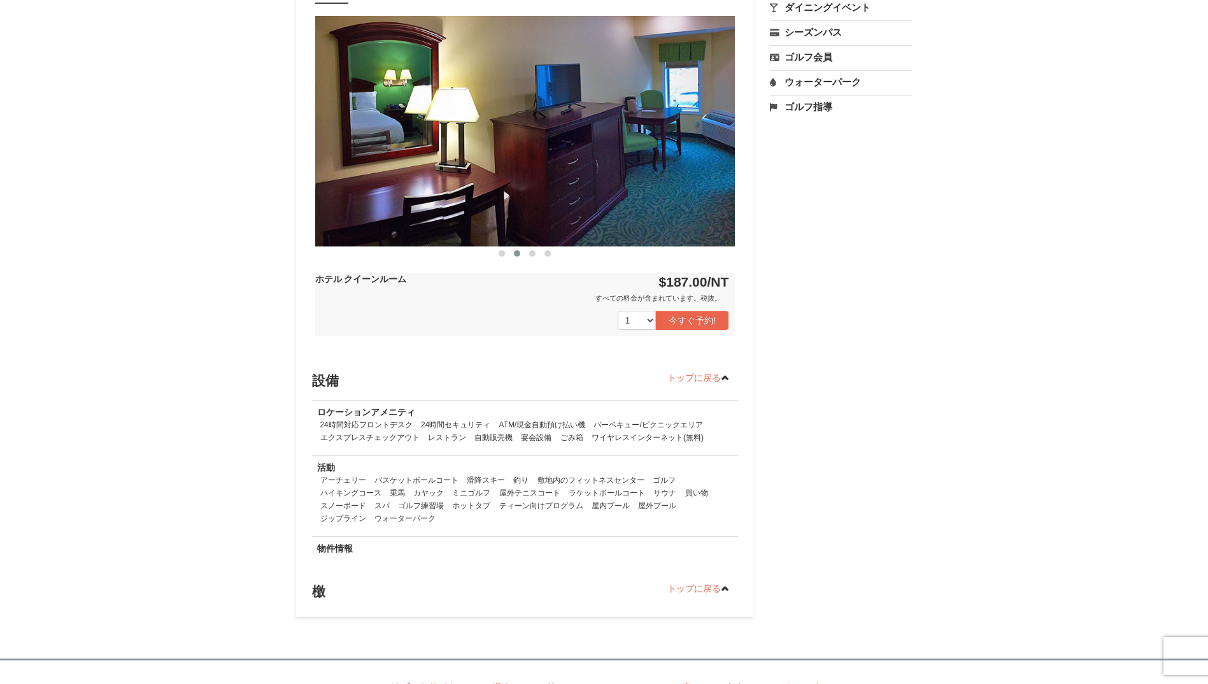
drag, startPoint x: 423, startPoint y: 184, endPoint x: 416, endPoint y: 184, distance: 7.0
click at [417, 184] on img at bounding box center [525, 131] width 420 height 230
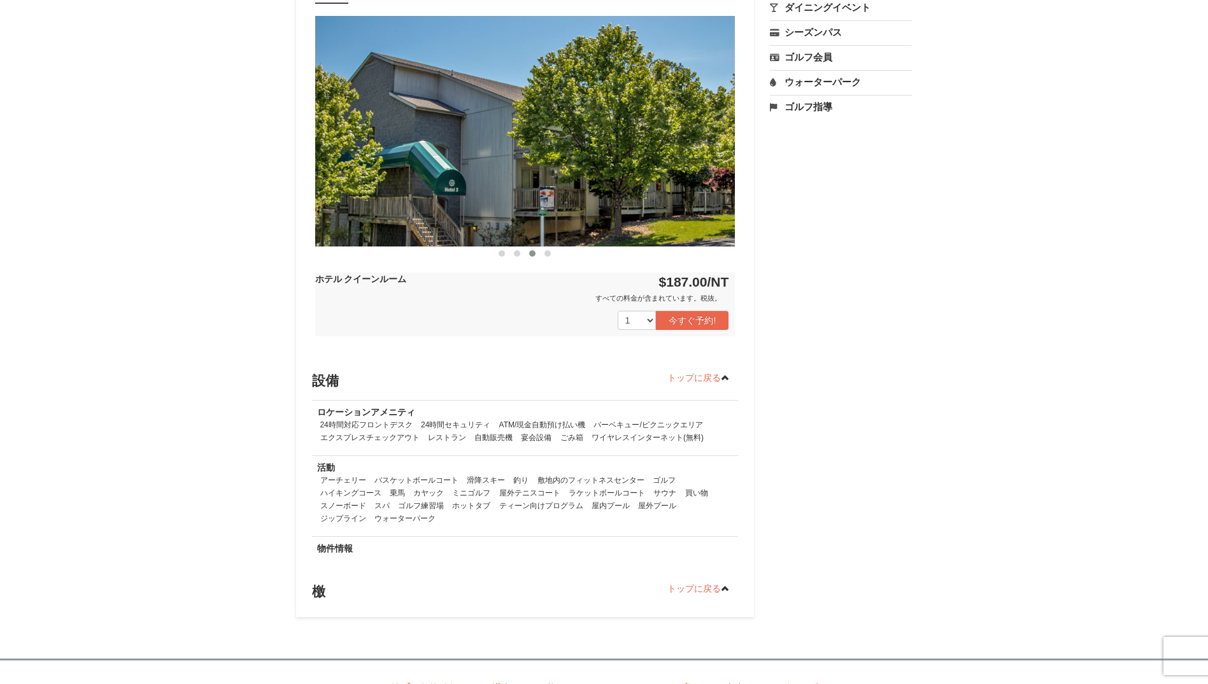
drag, startPoint x: 642, startPoint y: 174, endPoint x: 419, endPoint y: 160, distance: 223.9
click at [427, 160] on img at bounding box center [525, 131] width 420 height 230
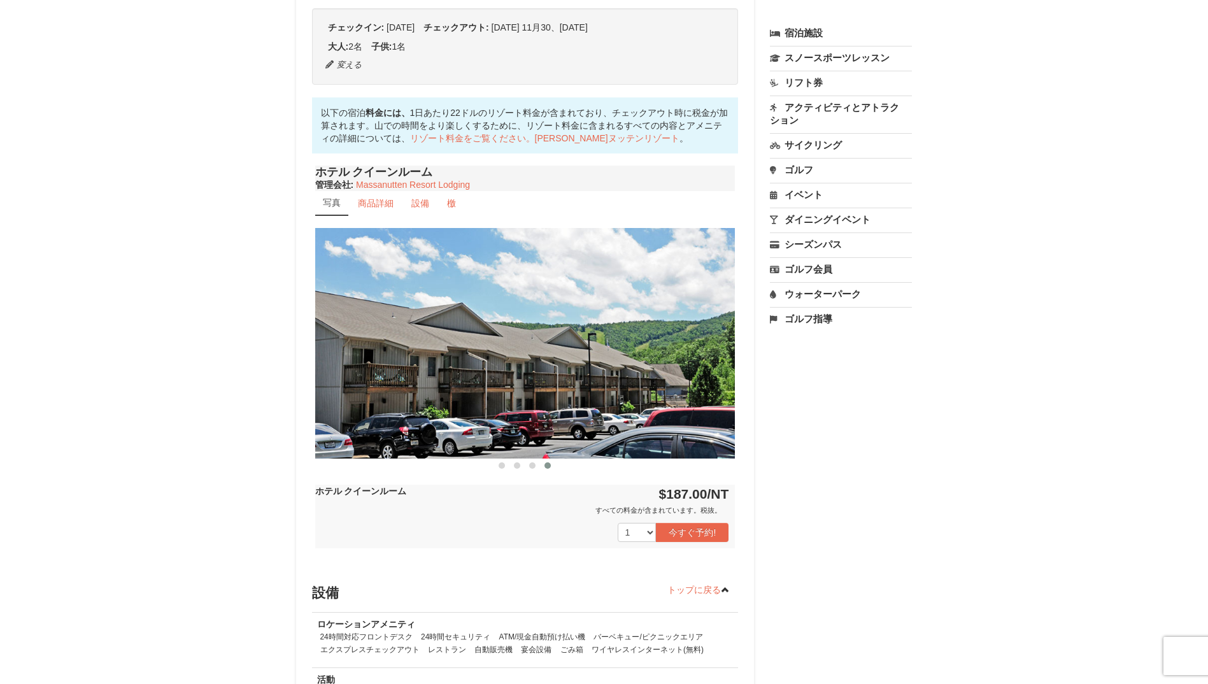
scroll to position [187, 0]
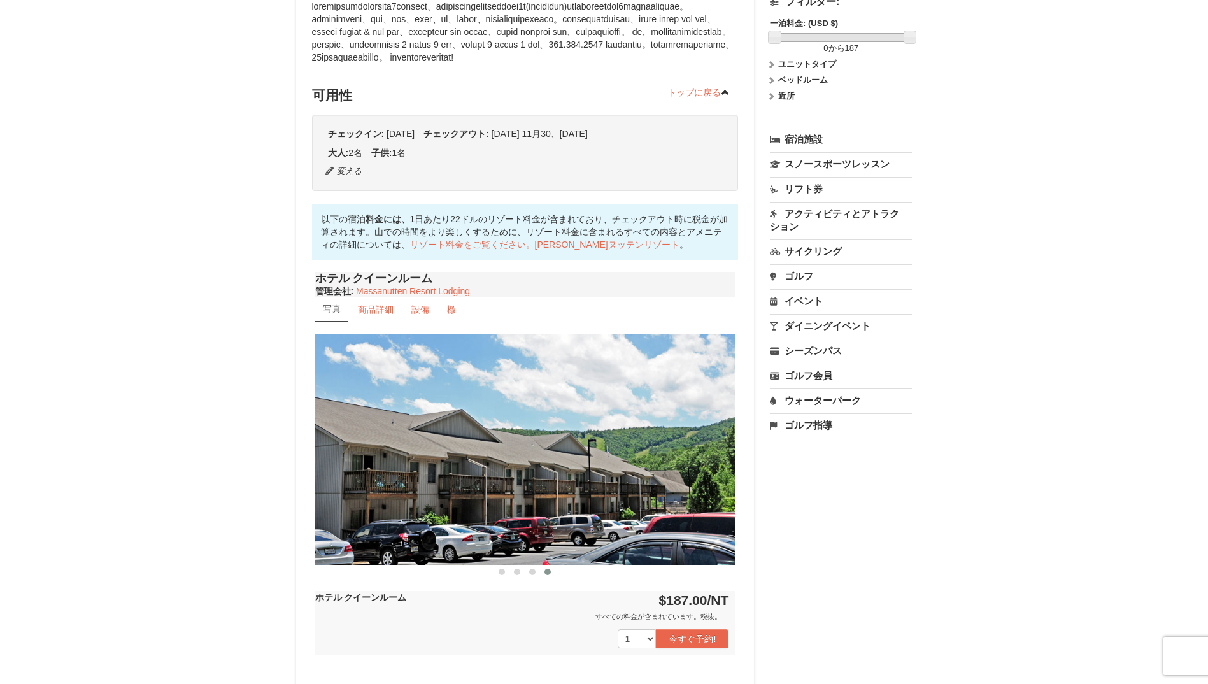
click at [807, 402] on link "ウォーターパーク" at bounding box center [841, 400] width 142 height 24
click at [789, 441] on input "[DATE]" at bounding box center [803, 443] width 66 height 19
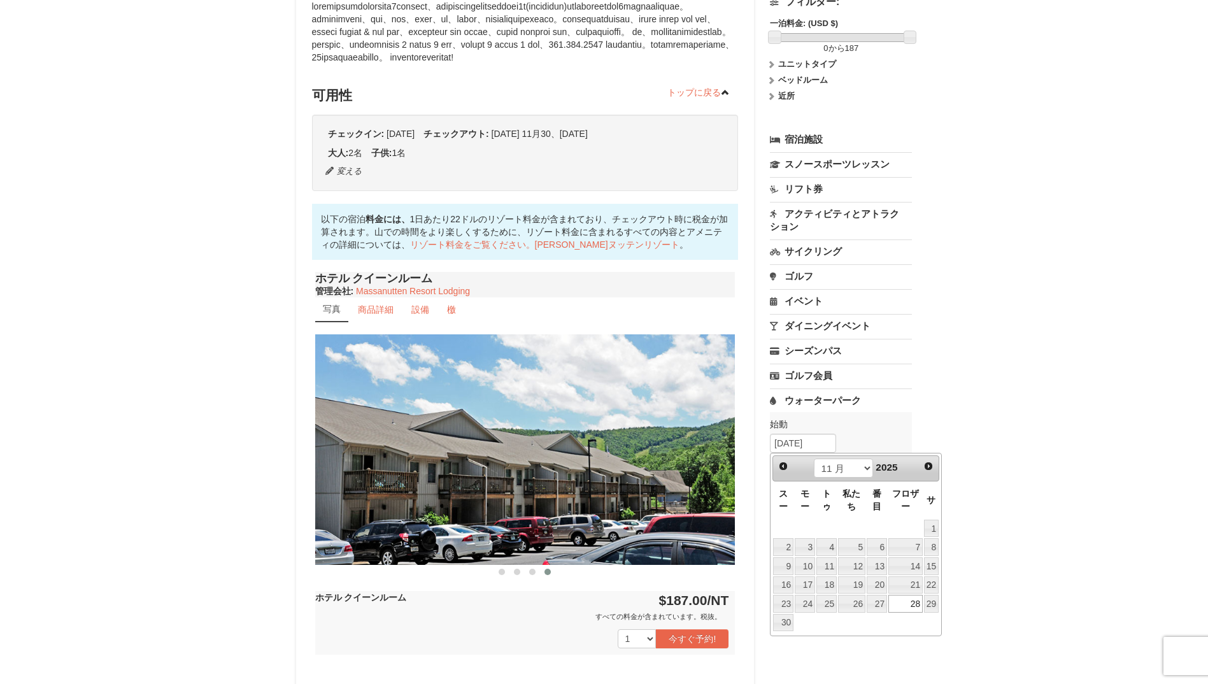
click at [987, 462] on div "× <<結果に戻る マサヌッテン リゾートのホテル $187.00から予約してください! 1822リゾートドライブ、 マサヌッテン、 VAの 可用性 設備 檄…" at bounding box center [604, 410] width 1208 height 1106
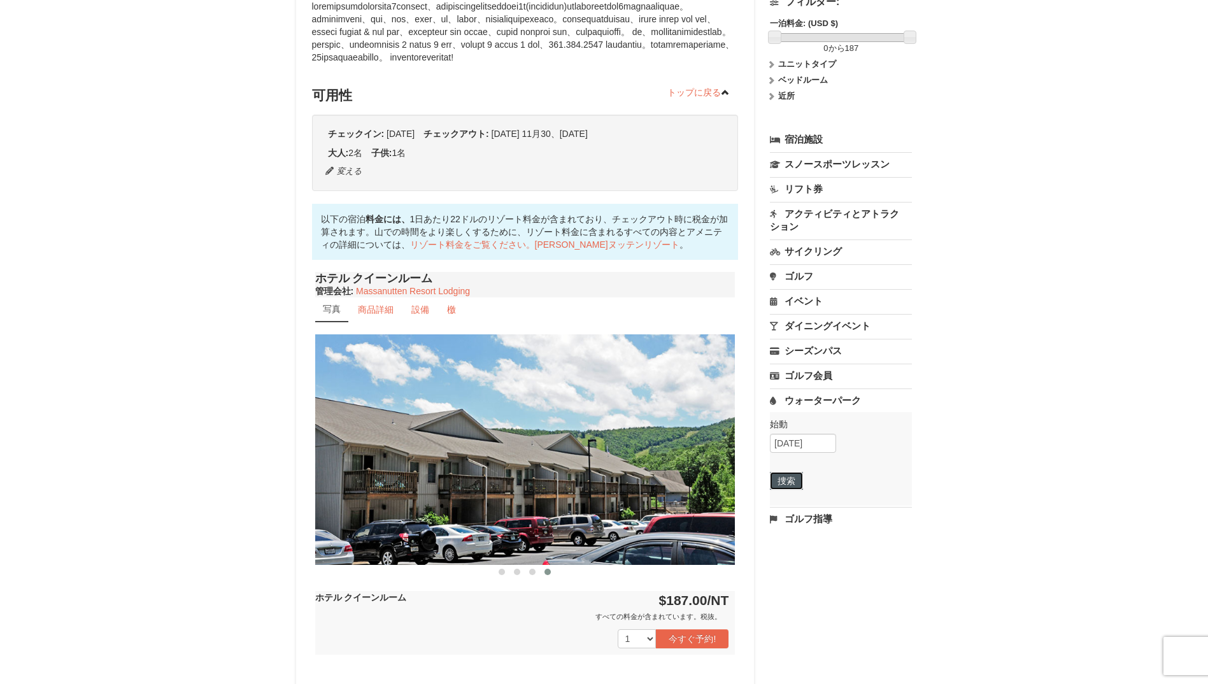
click at [796, 478] on button "捜索" at bounding box center [786, 481] width 33 height 18
